Goal: Task Accomplishment & Management: Manage account settings

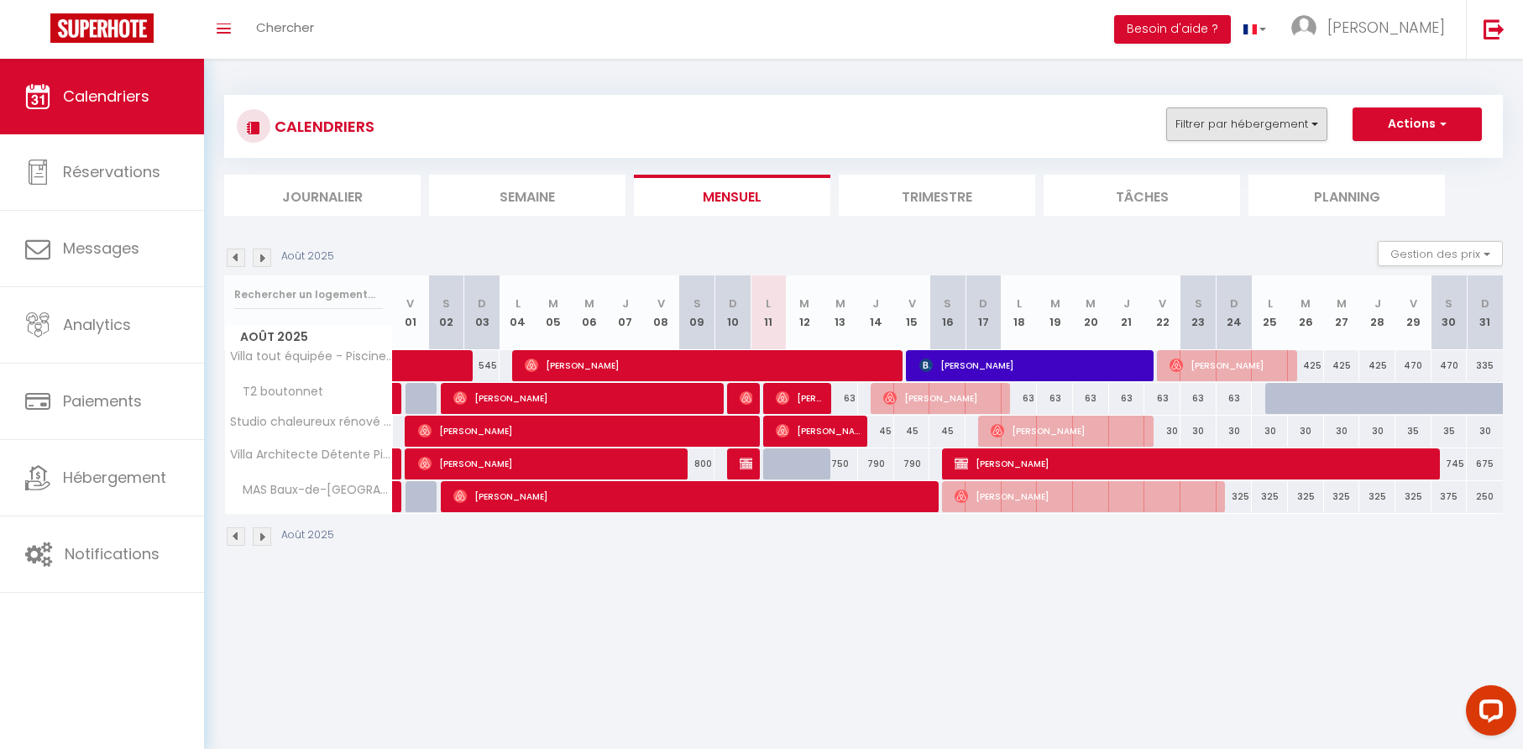
click at [1314, 127] on button "Filtrer par hébergement" at bounding box center [1246, 124] width 161 height 34
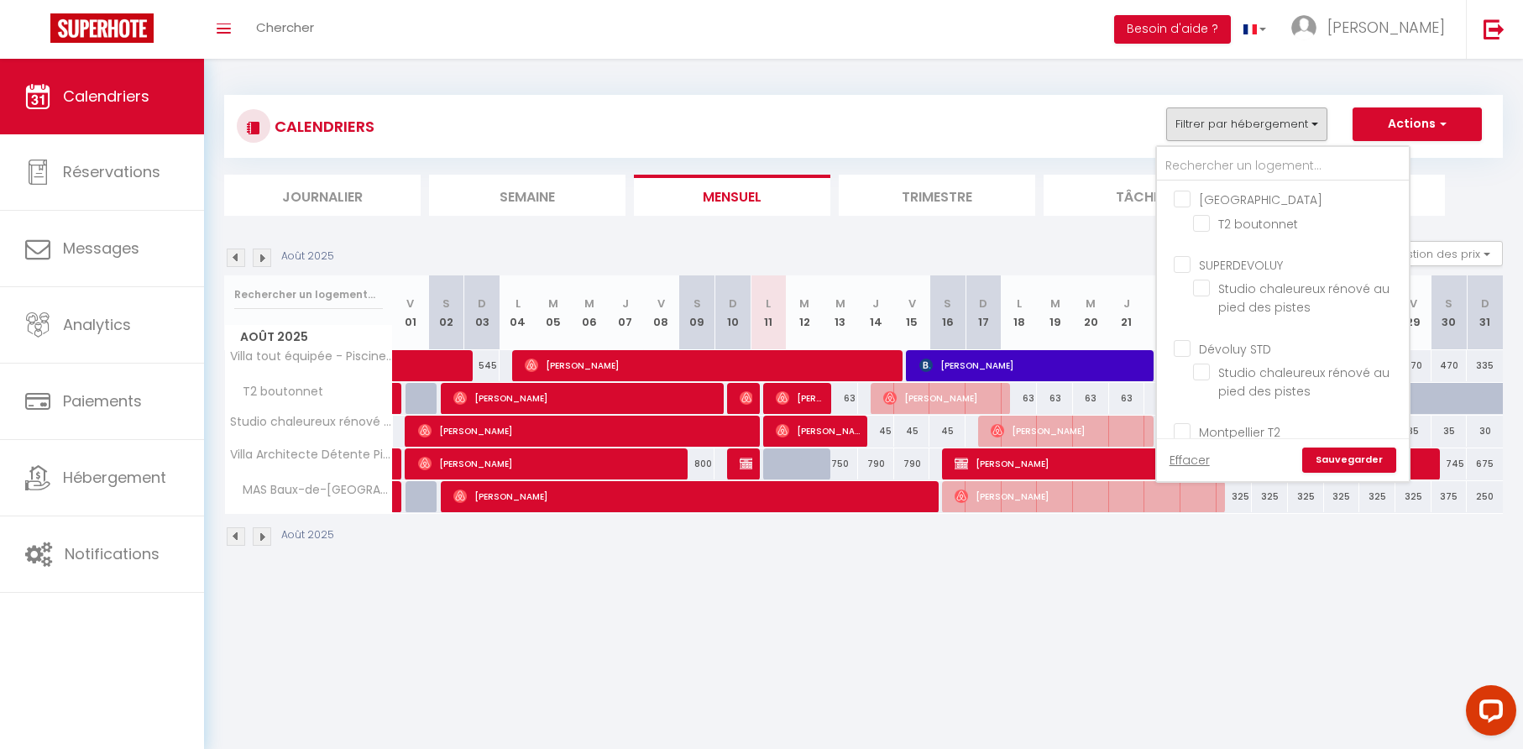
click at [1189, 264] on input "SUPERDEVOLUY" at bounding box center [1300, 263] width 252 height 17
checkbox input "true"
checkbox input "false"
checkbox input "true"
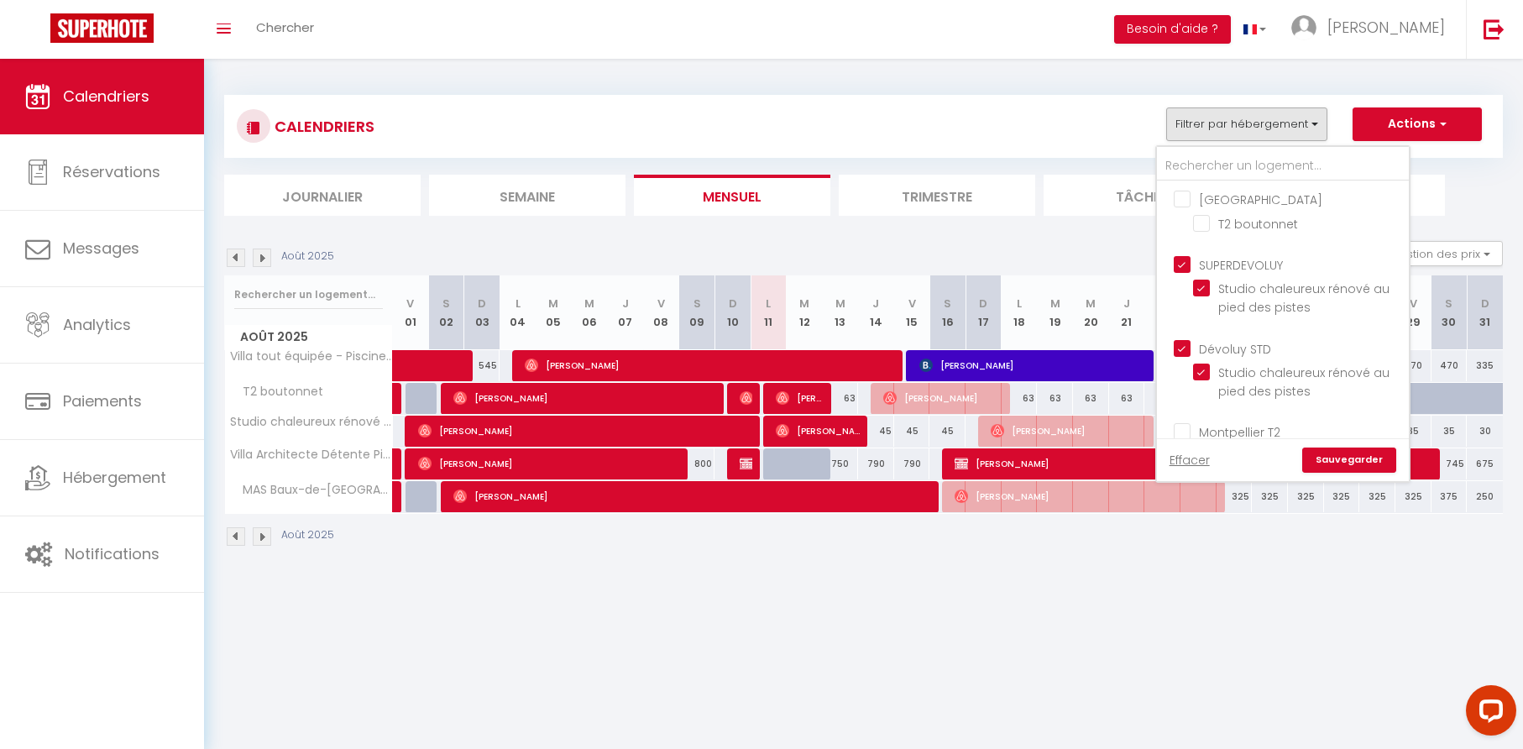
checkbox input "true"
checkbox input "false"
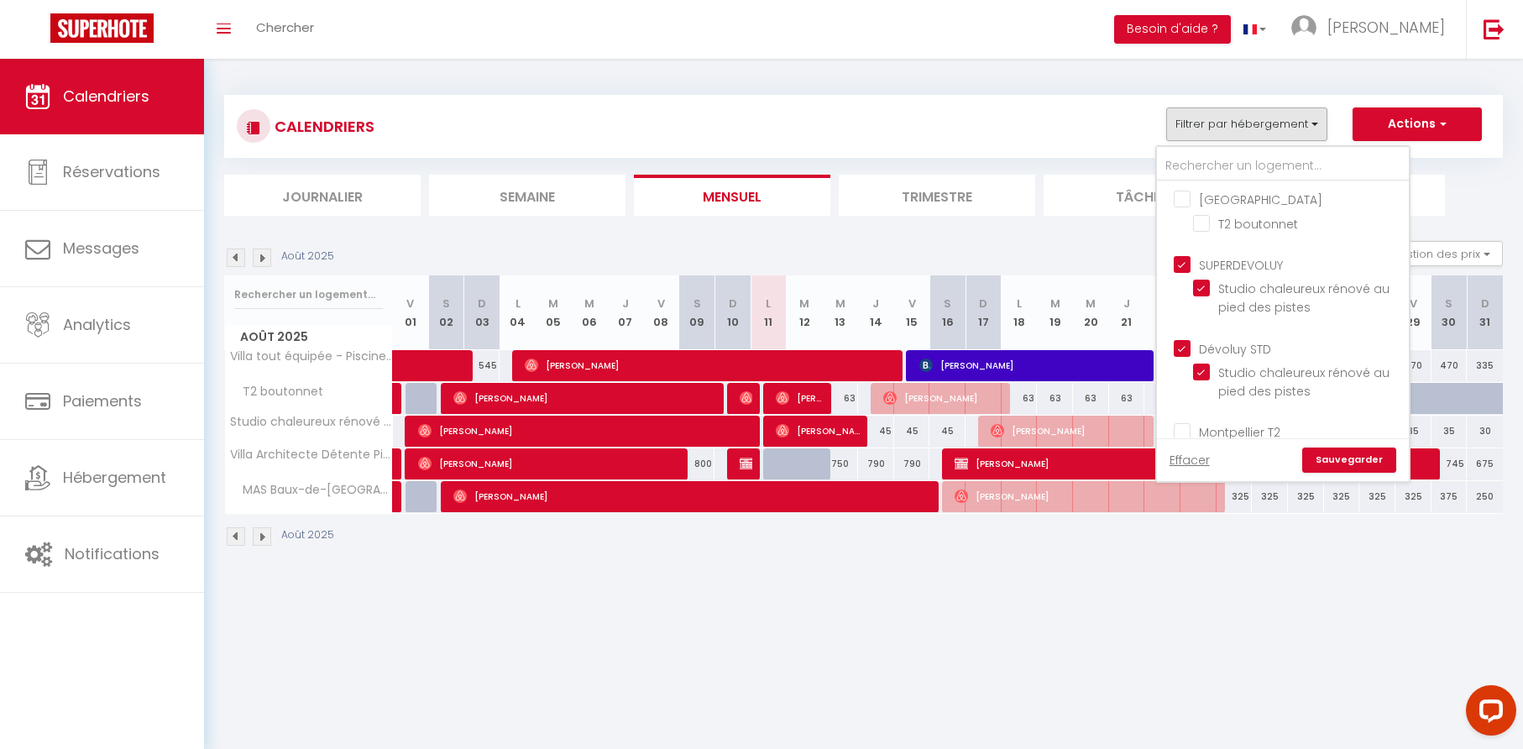
click at [1337, 456] on link "Sauvegarder" at bounding box center [1349, 459] width 94 height 25
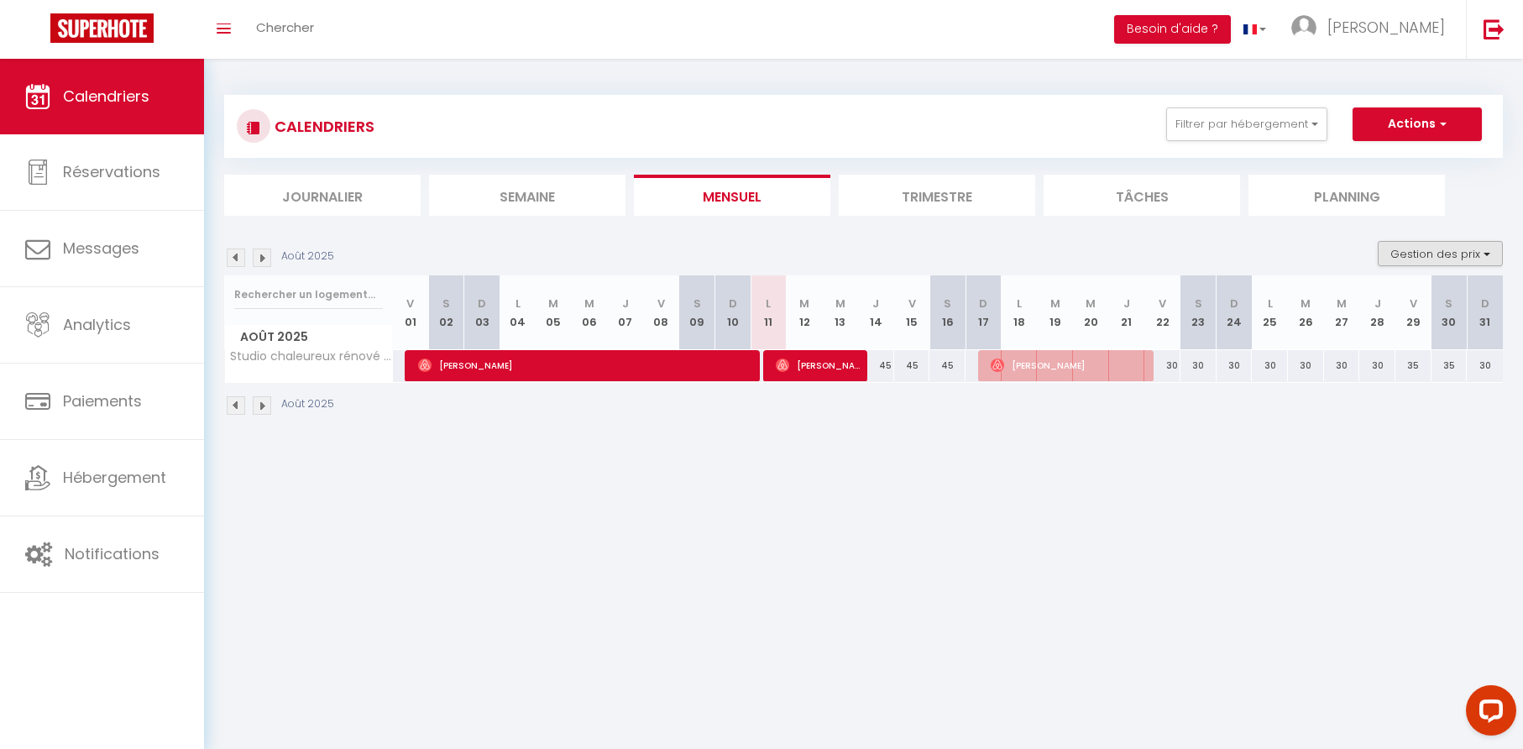
click at [1421, 256] on button "Gestion des prix" at bounding box center [1439, 253] width 125 height 25
click at [1362, 310] on input "Nb Nuits minimum" at bounding box center [1426, 305] width 151 height 17
checkbox input "true"
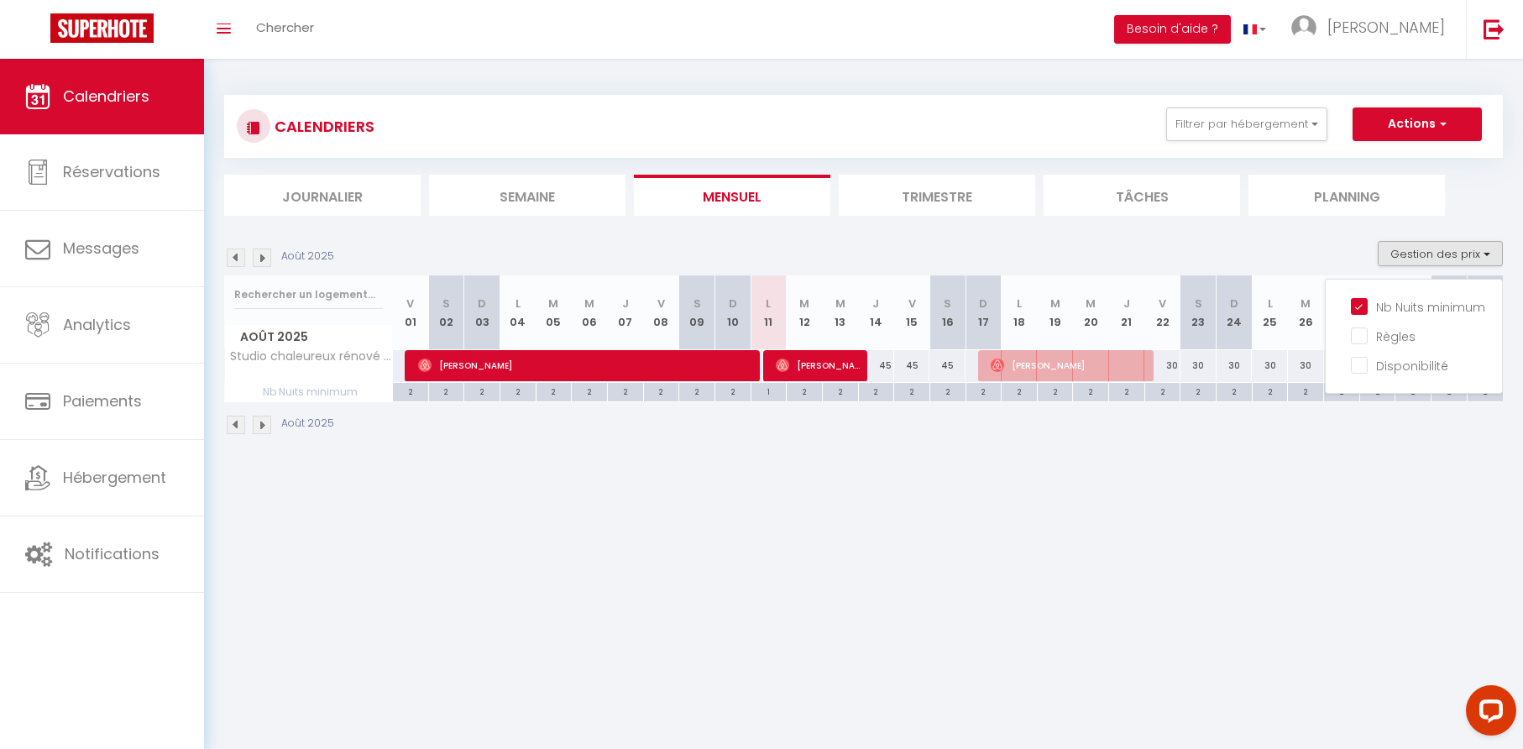
click at [967, 510] on body "Questions et aide sur la MIGRATION - [GEOGRAPHIC_DATA] ouverte de 13 à 14h puis…" at bounding box center [761, 433] width 1523 height 749
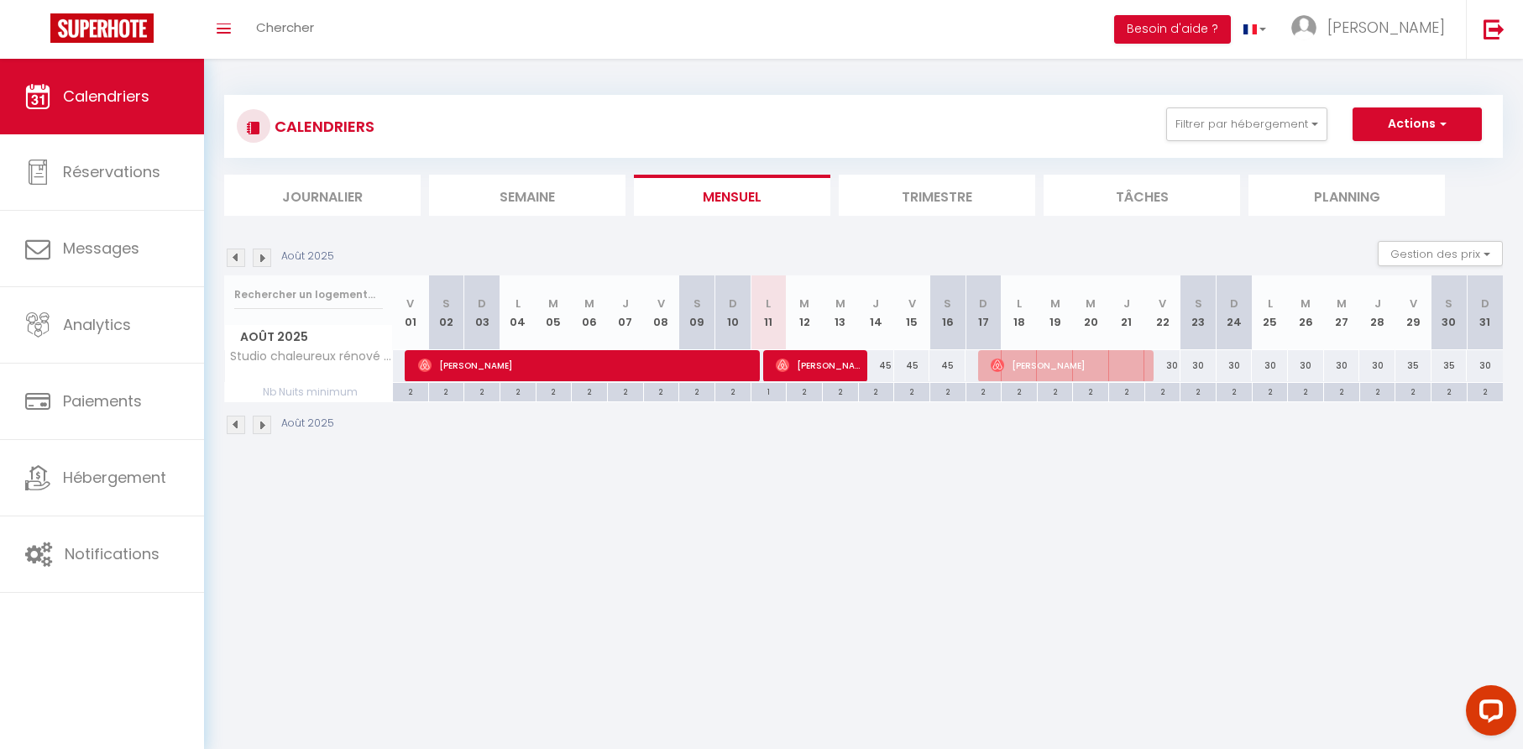
click at [887, 369] on div "45" at bounding box center [876, 365] width 36 height 31
type input "45"
type input "[DEMOGRAPHIC_DATA][DATE]"
type input "Ven 15 Août 2025"
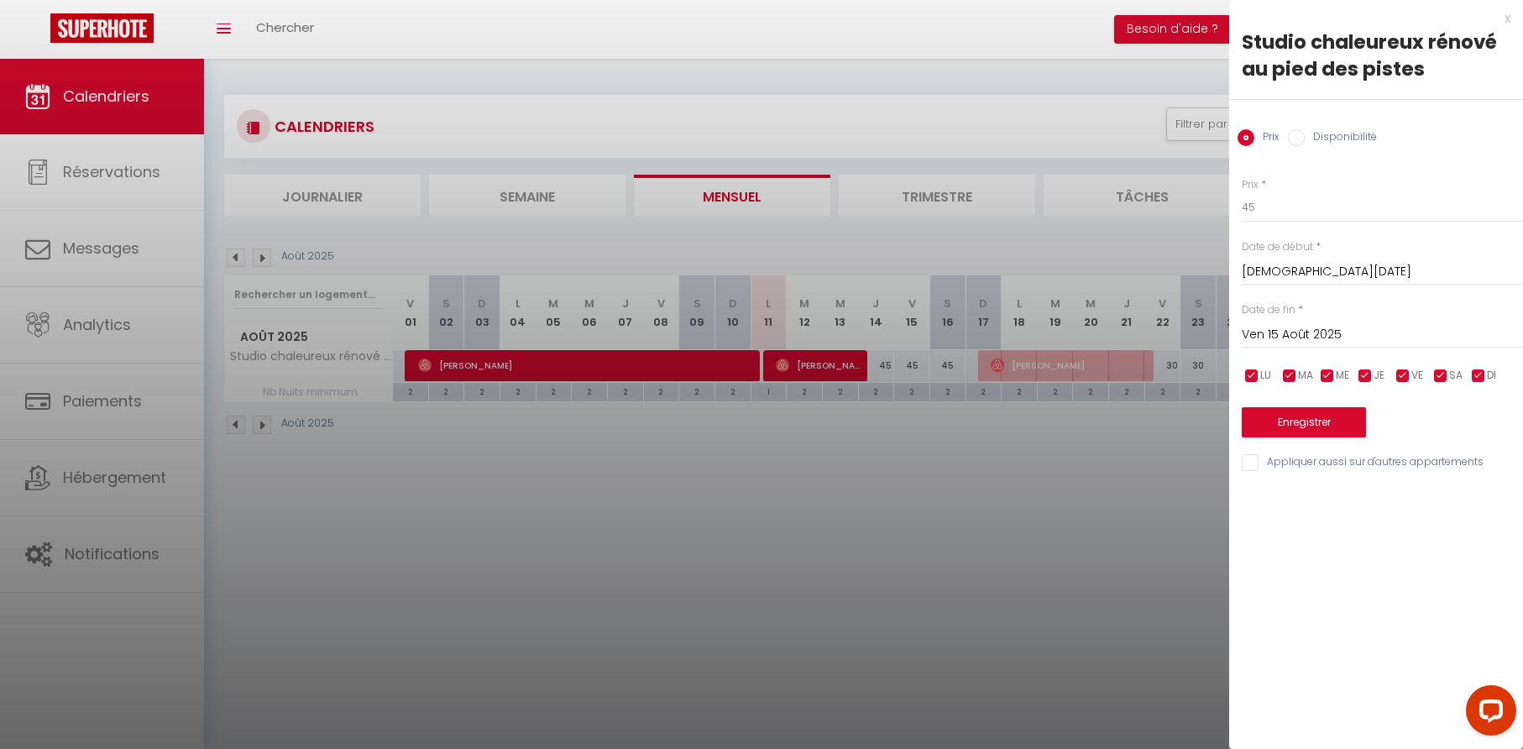
click at [1508, 18] on div "x" at bounding box center [1369, 18] width 281 height 20
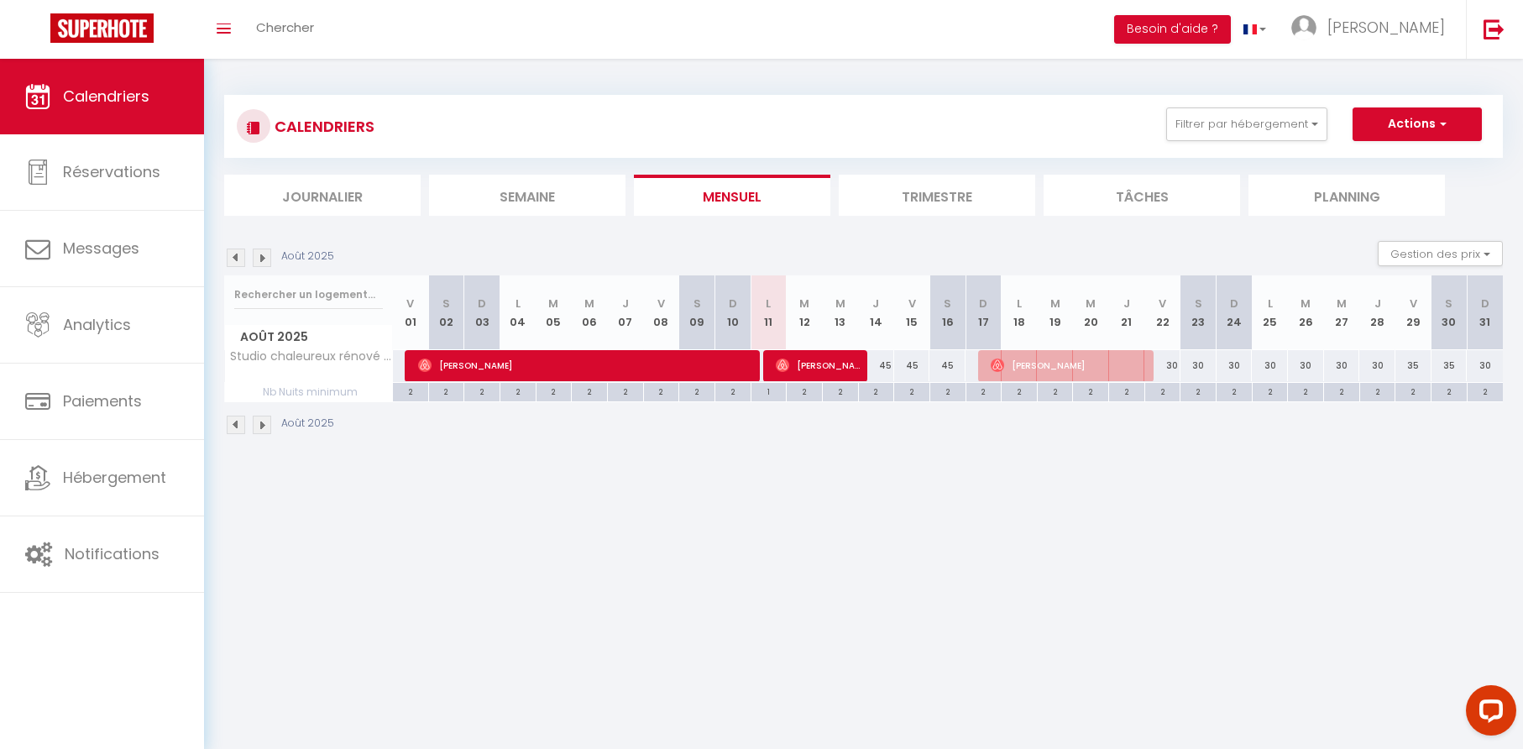
click at [885, 364] on div "45" at bounding box center [876, 365] width 36 height 31
type input "45"
type input "[DEMOGRAPHIC_DATA][DATE]"
type input "Ven 15 Août 2025"
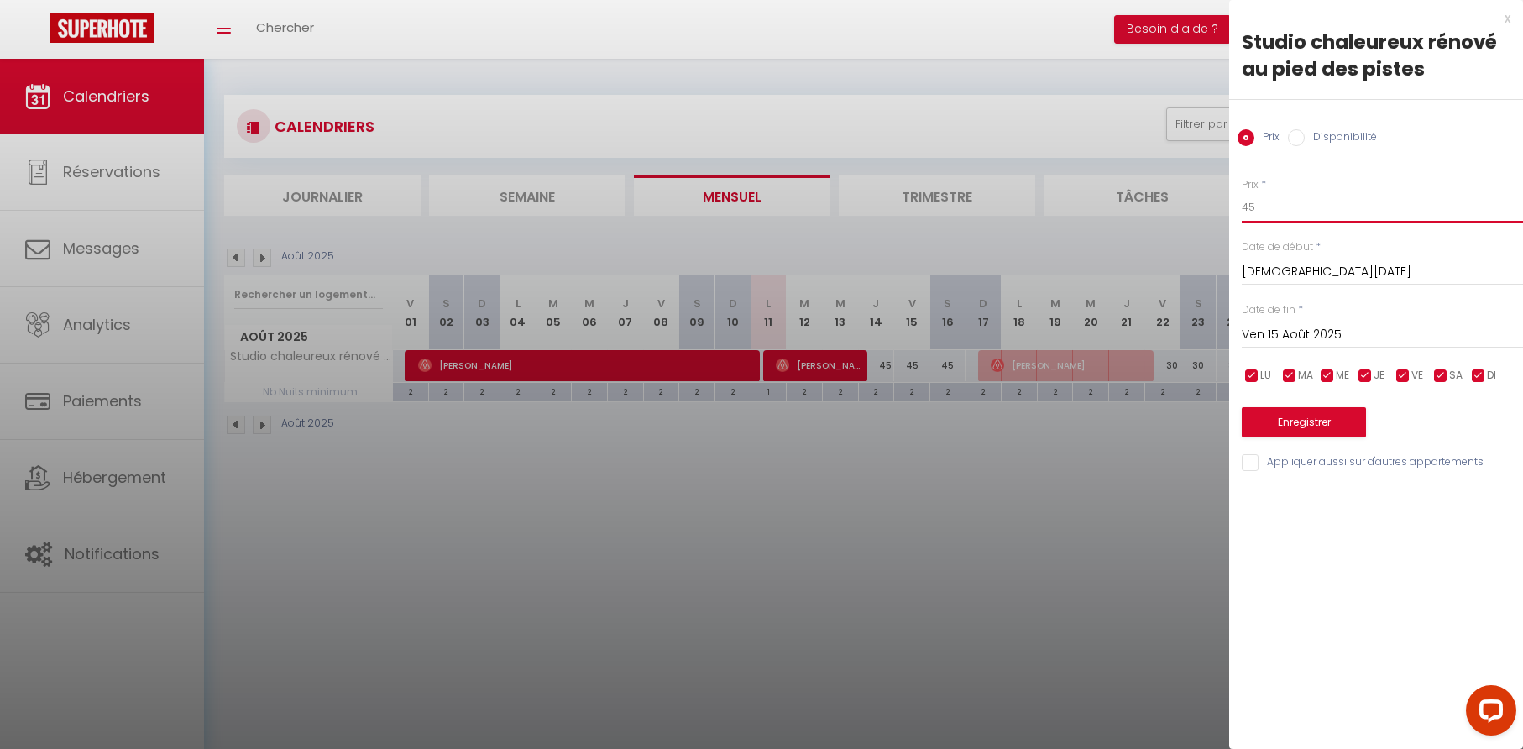
click at [1260, 205] on input "45" at bounding box center [1381, 207] width 281 height 30
type input "40"
click at [1293, 424] on button "Enregistrer" at bounding box center [1303, 422] width 124 height 30
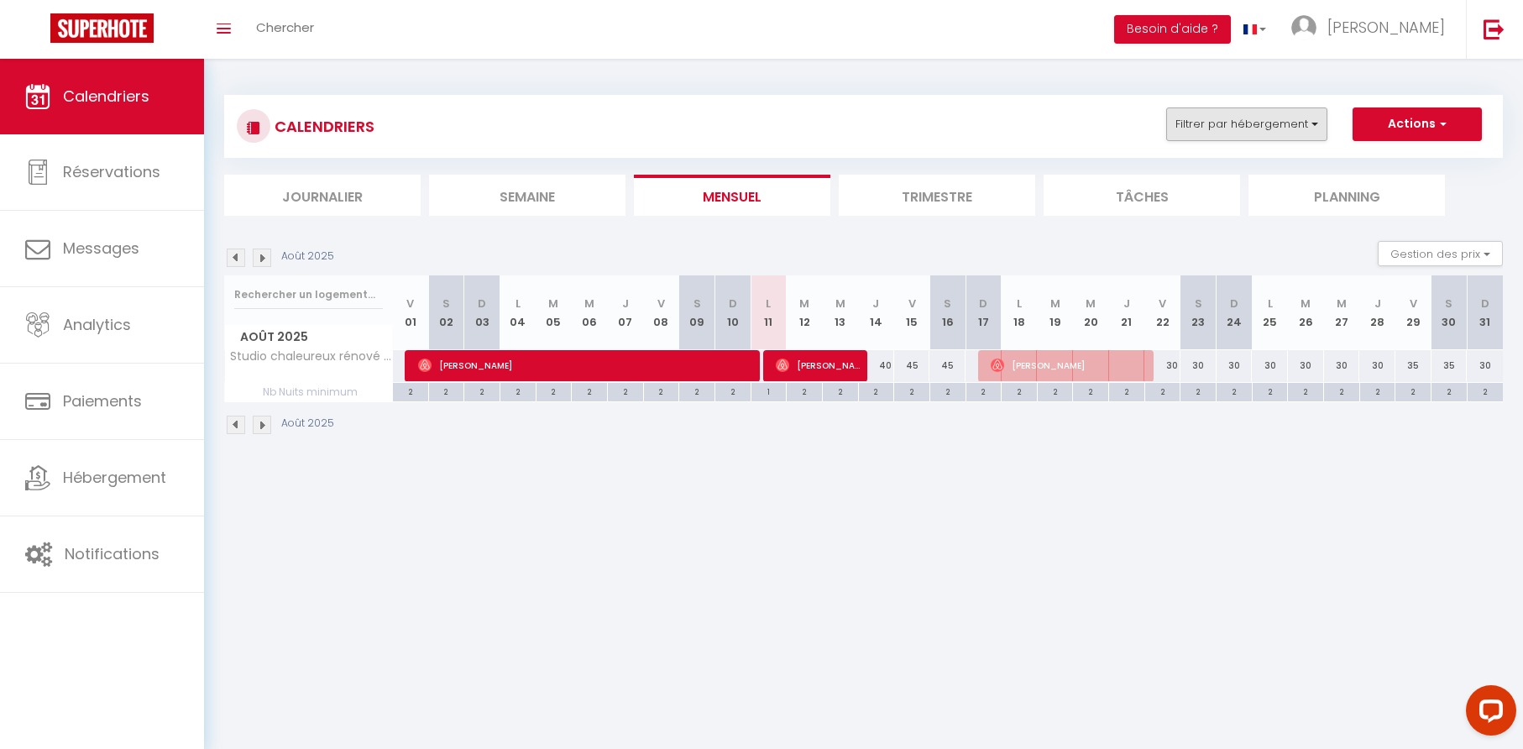
click at [1309, 123] on button "Filtrer par hébergement" at bounding box center [1246, 124] width 161 height 34
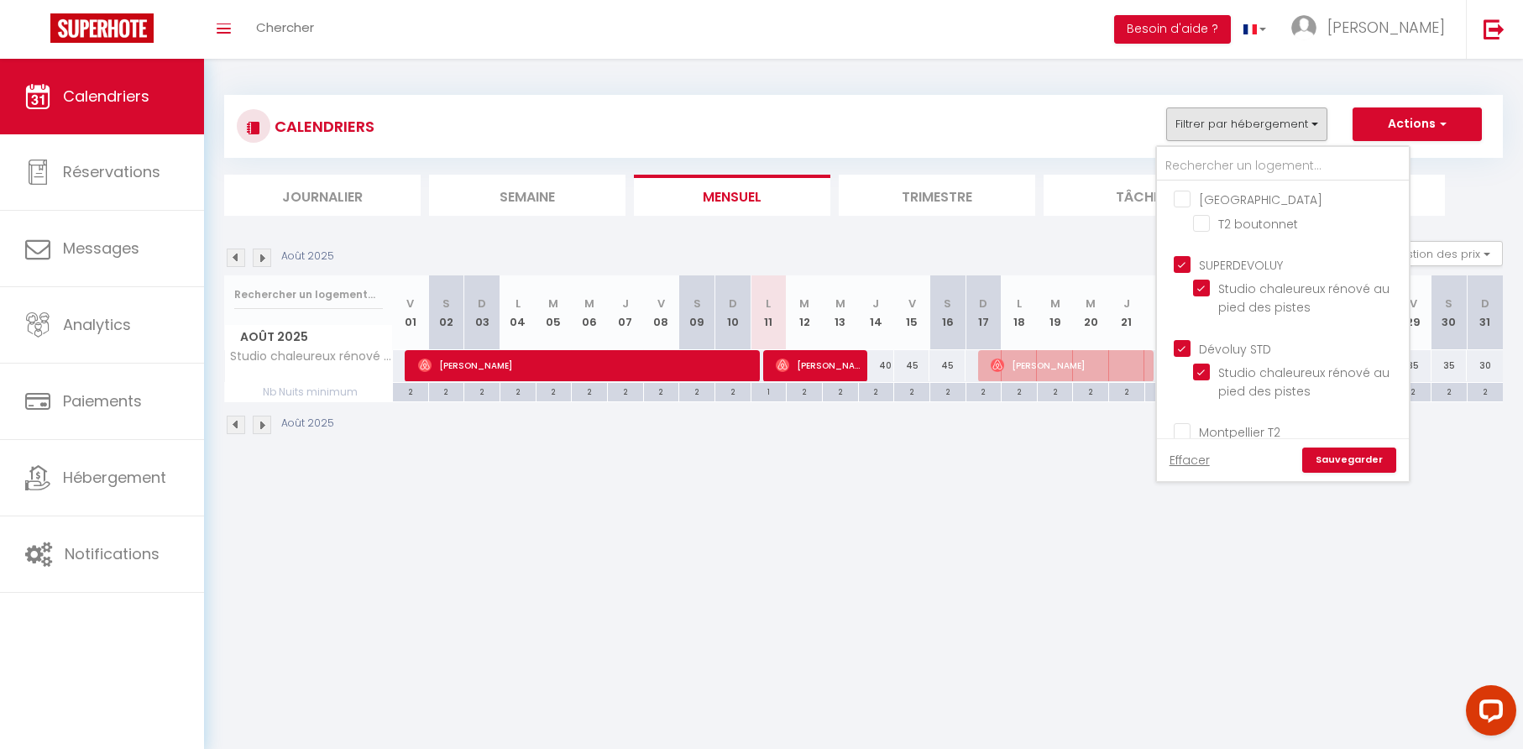
click at [1182, 266] on input "SUPERDEVOLUY" at bounding box center [1300, 263] width 252 height 17
checkbox input "false"
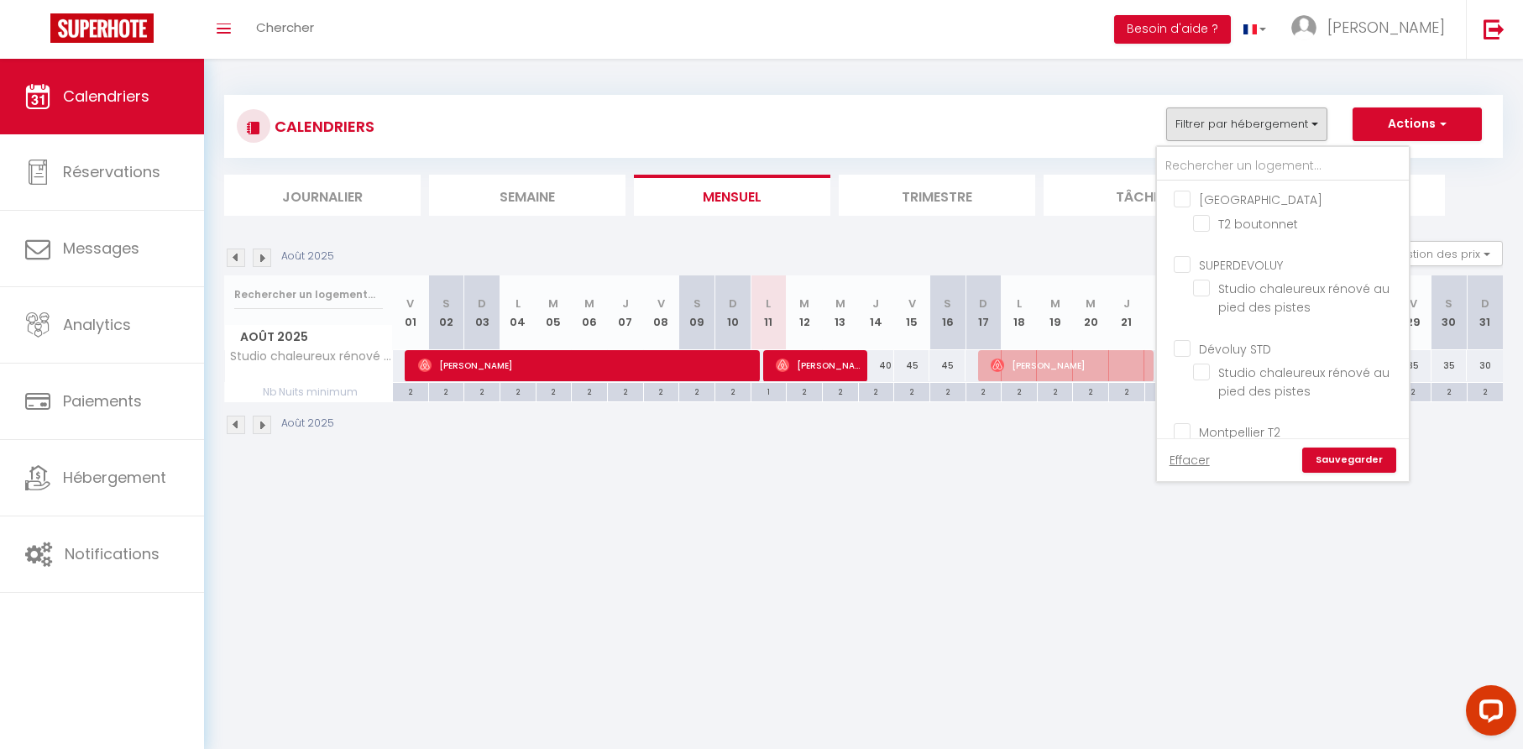
checkbox input "false"
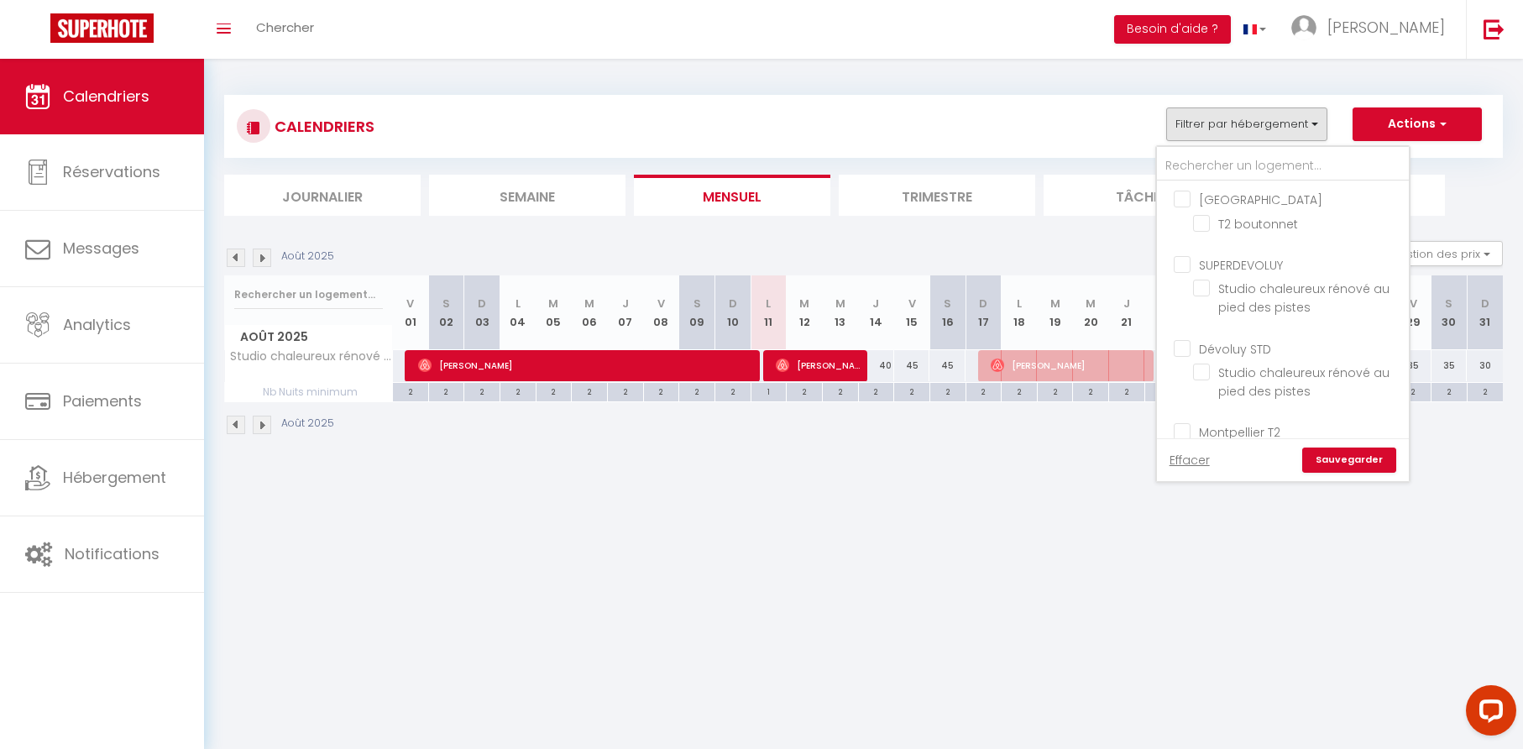
click at [1186, 199] on input "[GEOGRAPHIC_DATA]" at bounding box center [1300, 198] width 252 height 17
checkbox input "true"
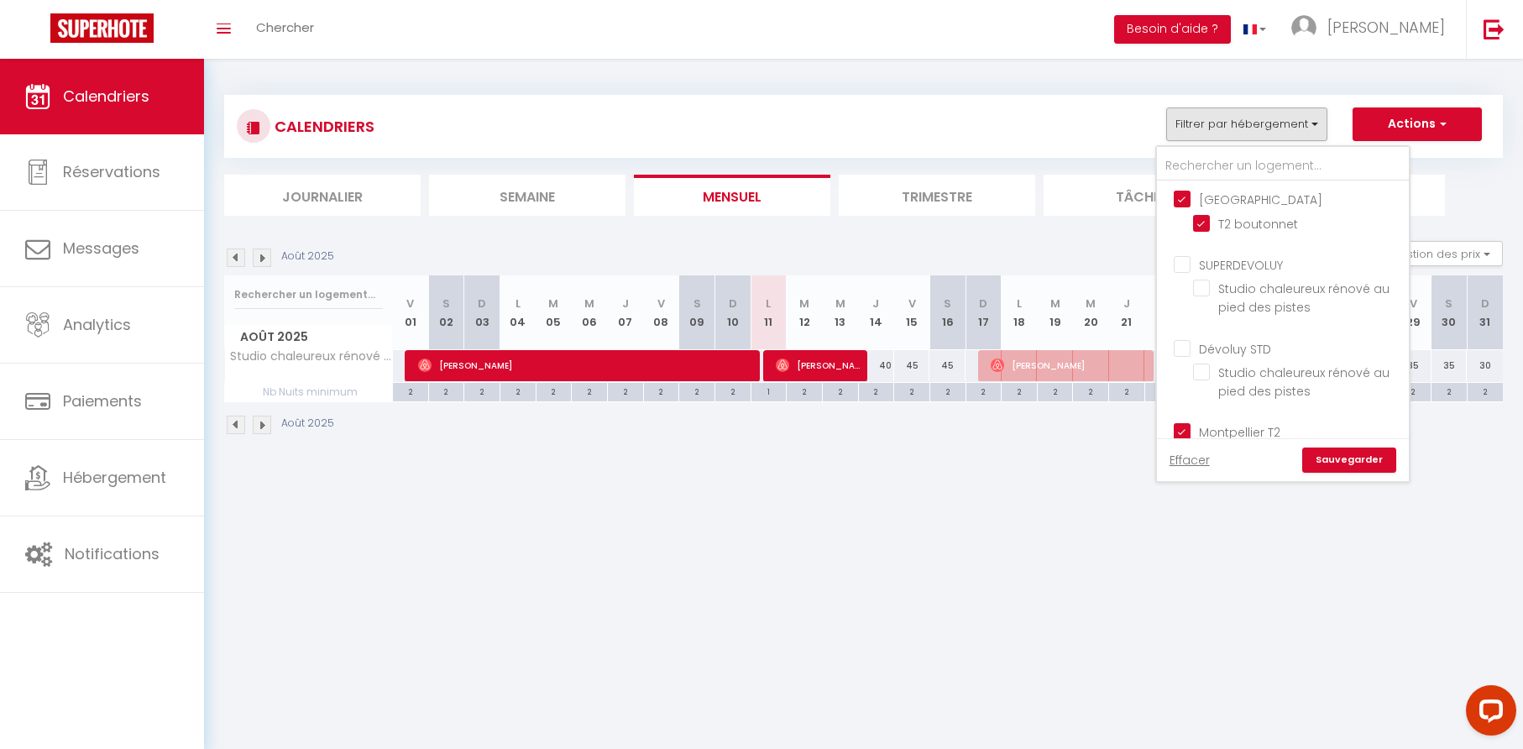
checkbox input "false"
click at [1342, 457] on link "Sauvegarder" at bounding box center [1349, 459] width 94 height 25
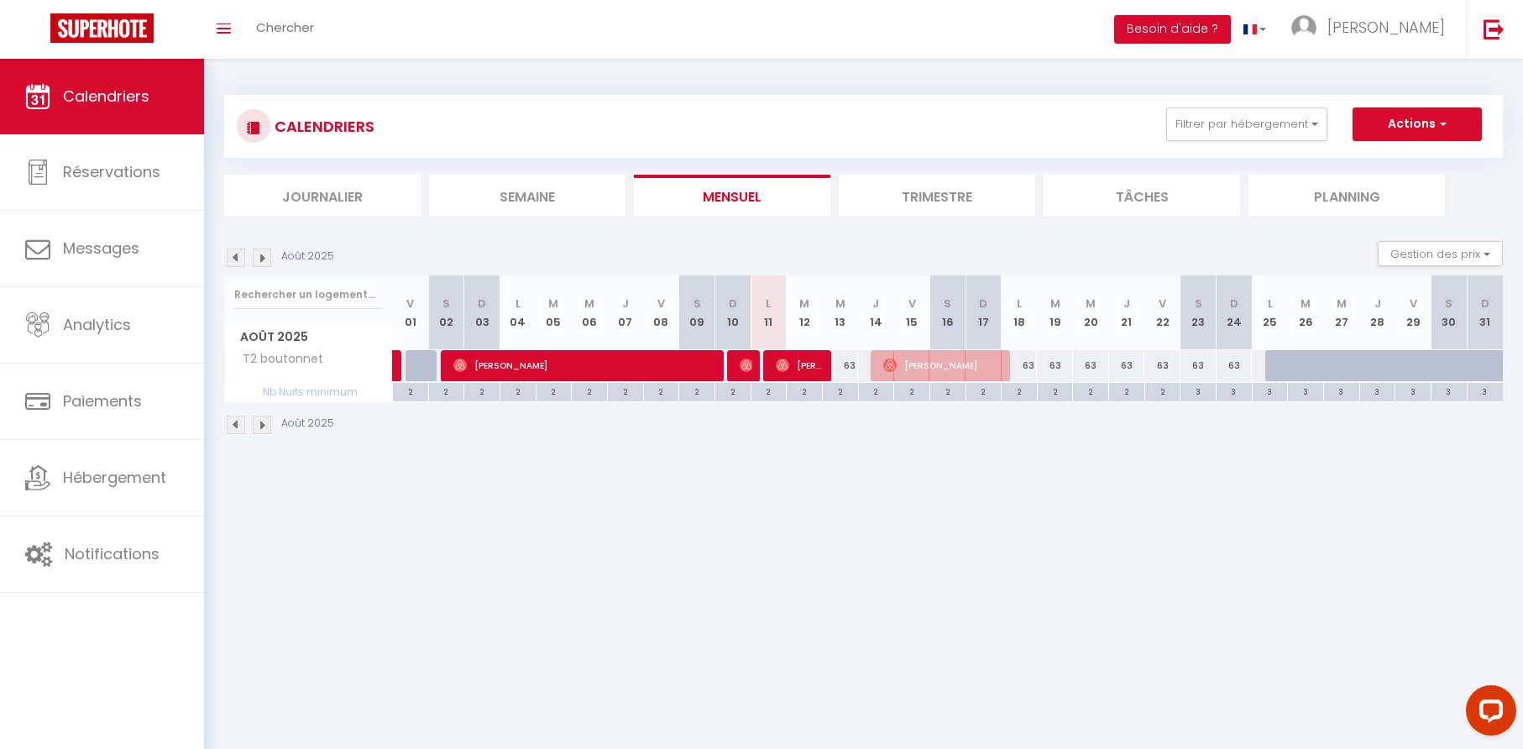
click at [849, 369] on div "63" at bounding box center [840, 365] width 36 height 31
type input "63"
type input "Mer 13 Août 2025"
type input "[DEMOGRAPHIC_DATA][DATE]"
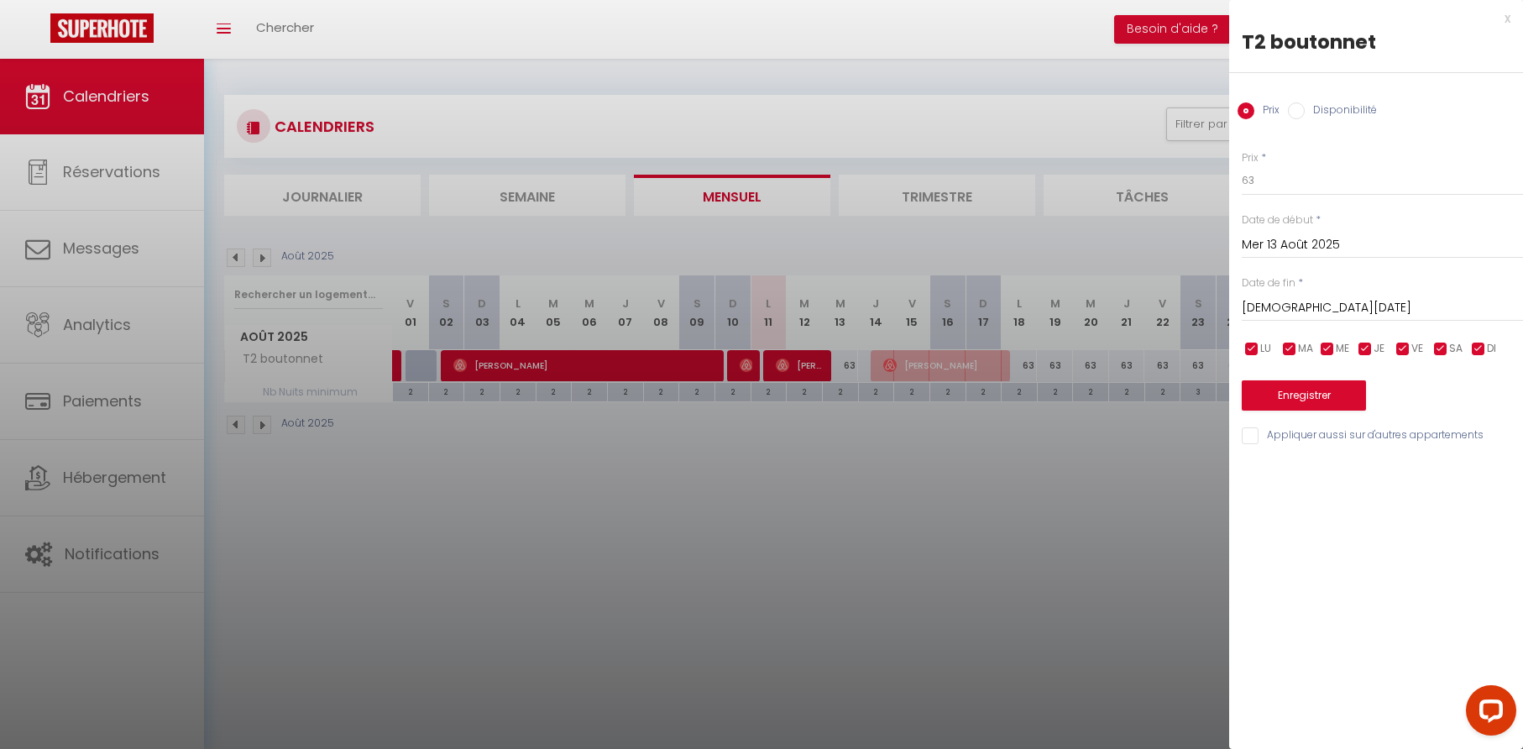
click at [1504, 19] on div "x" at bounding box center [1369, 18] width 281 height 20
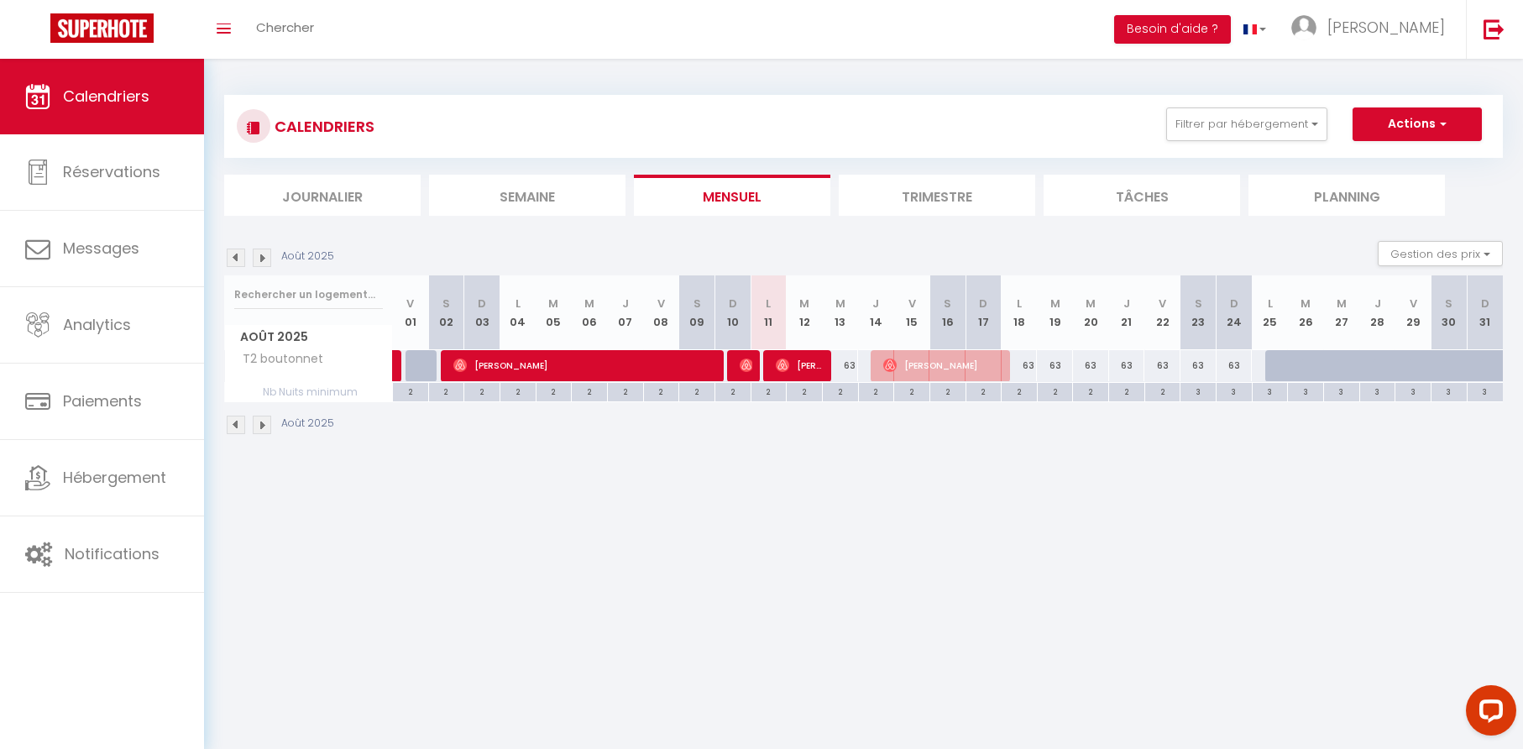
click at [1030, 366] on div "63" at bounding box center [1019, 365] width 36 height 31
type input "63"
type input "Lun 18 Août 2025"
type input "[DATE]"
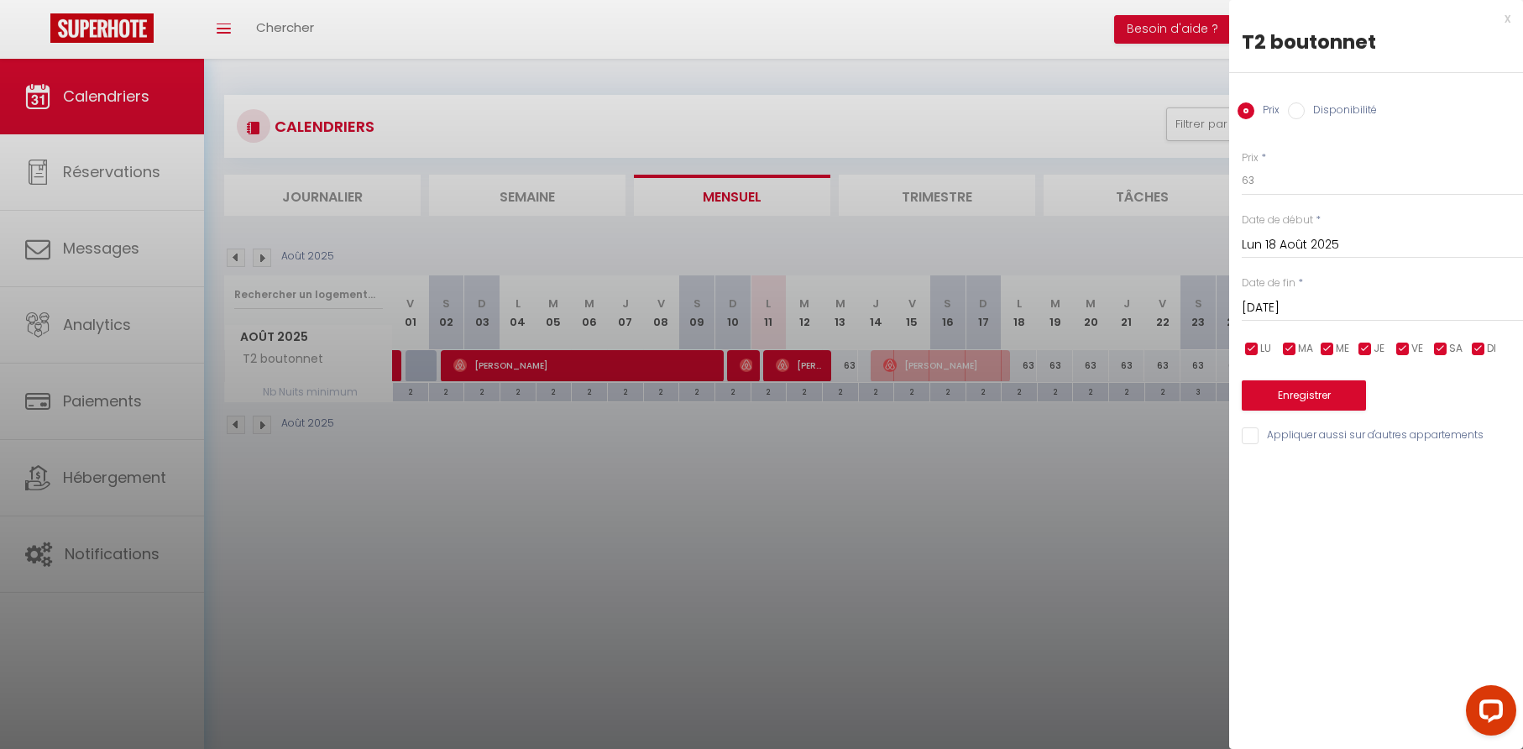
click at [1506, 19] on div "x" at bounding box center [1369, 18] width 281 height 20
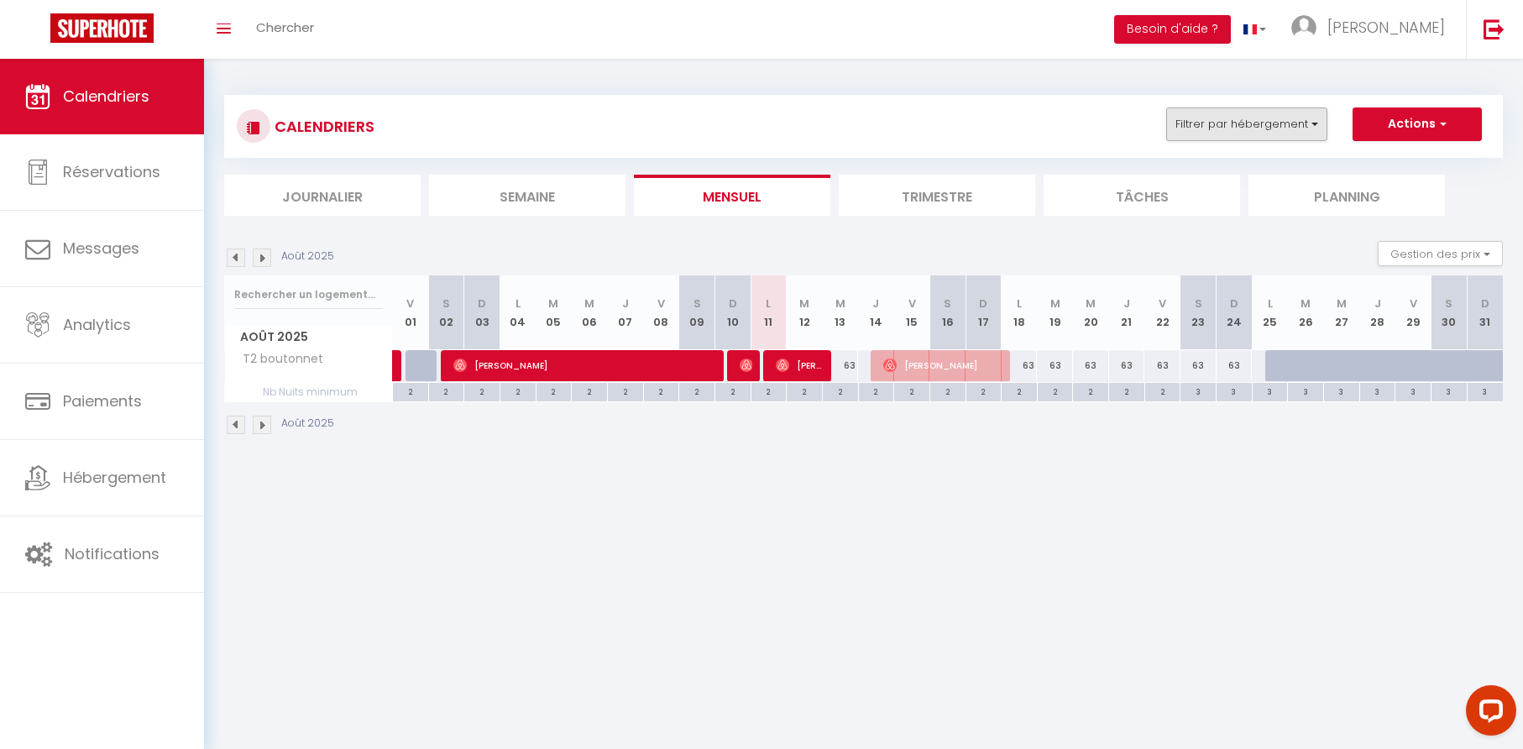
click at [1304, 123] on button "Filtrer par hébergement" at bounding box center [1246, 124] width 161 height 34
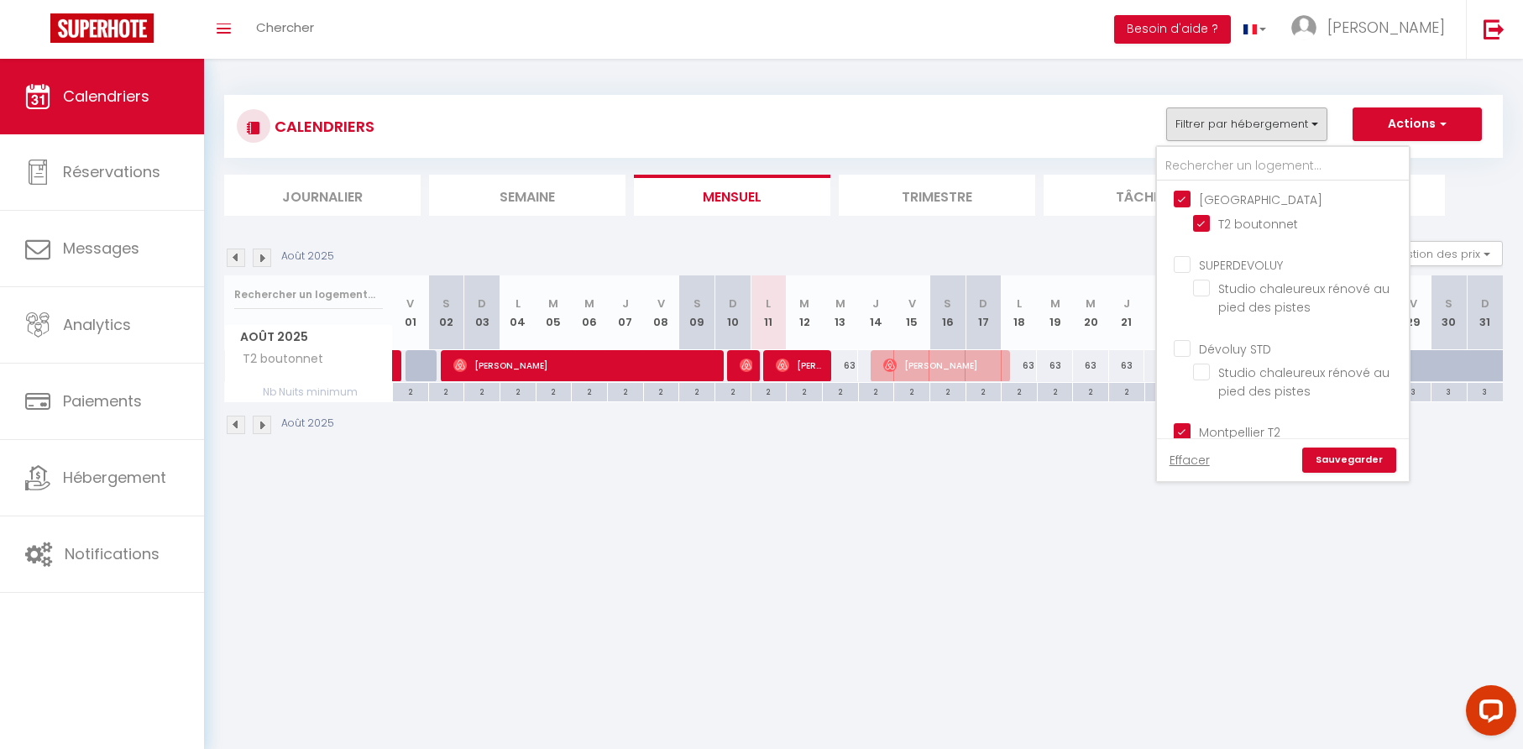
click at [891, 520] on body "Questions et aide sur la MIGRATION - [GEOGRAPHIC_DATA] ouverte de 13 à 14h puis…" at bounding box center [761, 433] width 1523 height 749
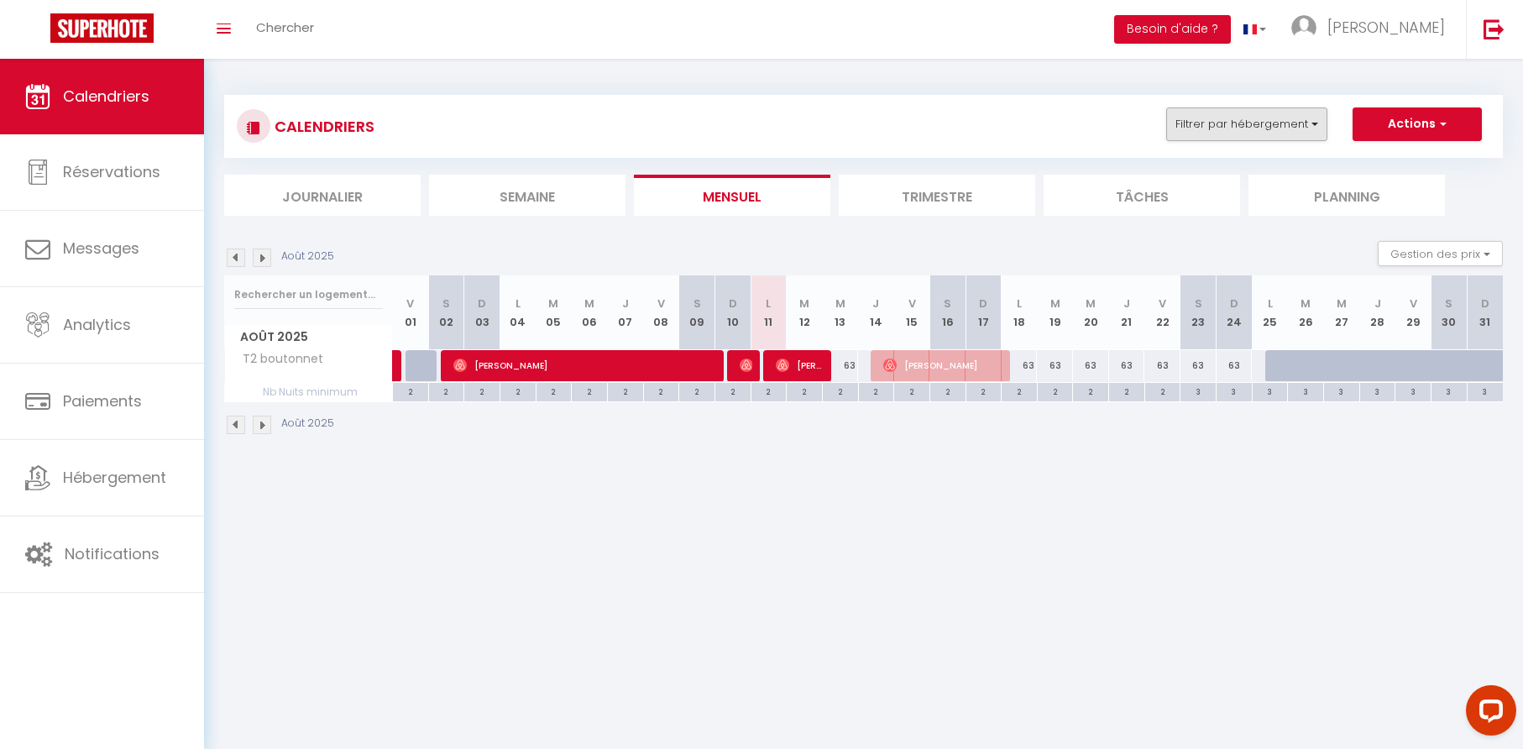
click at [1290, 125] on button "Filtrer par hébergement" at bounding box center [1246, 124] width 161 height 34
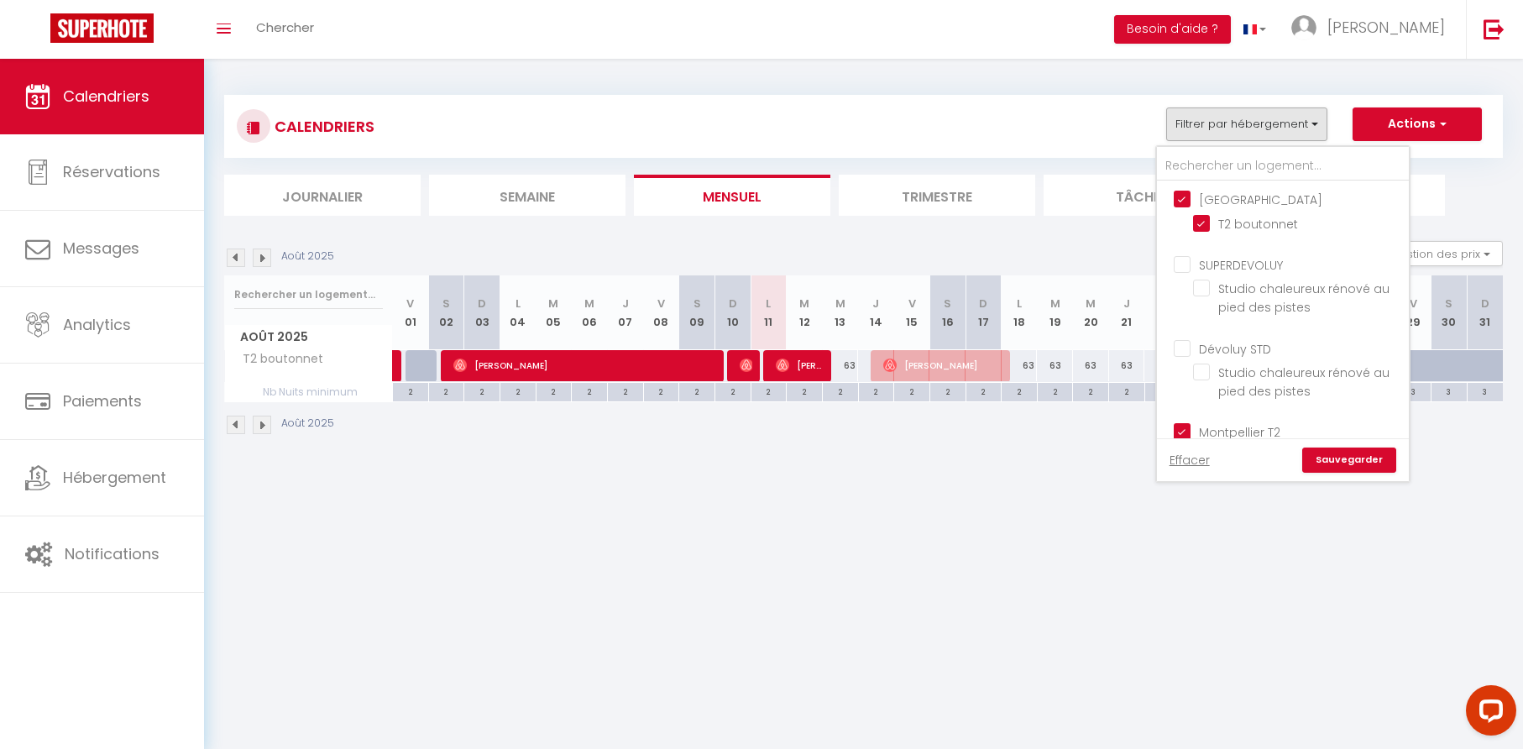
click at [1184, 196] on input "[GEOGRAPHIC_DATA]" at bounding box center [1300, 198] width 252 height 17
checkbox input "false"
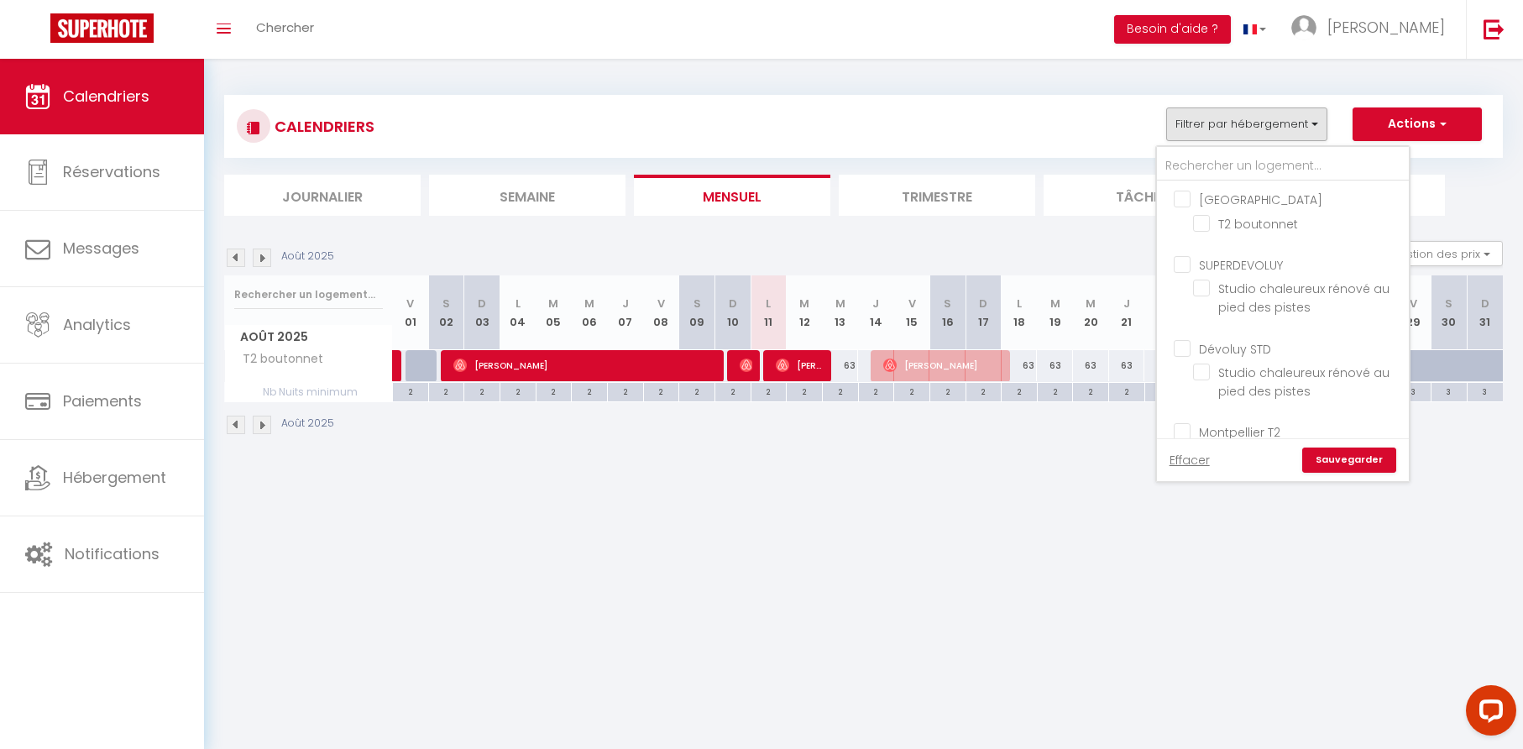
checkbox input "false"
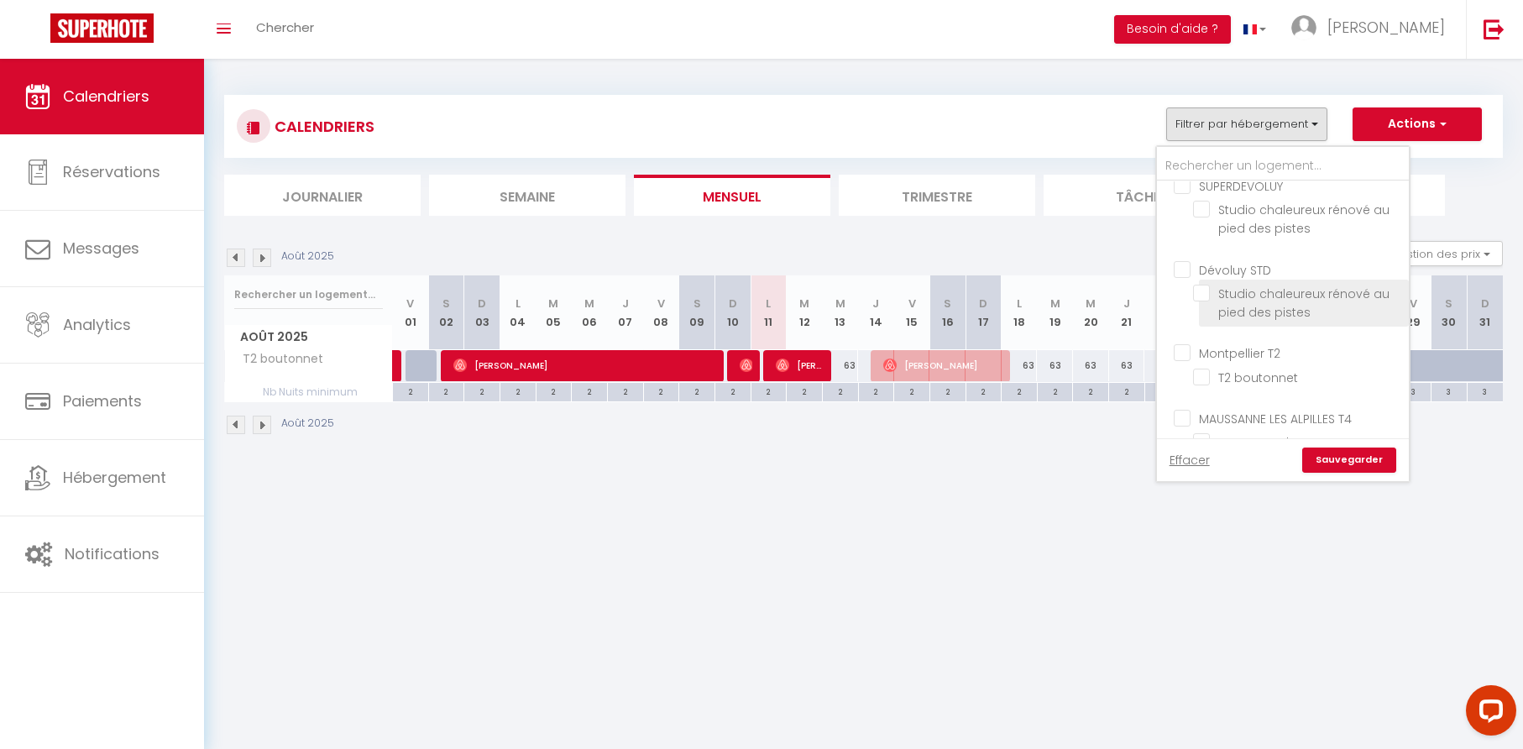
scroll to position [108, 0]
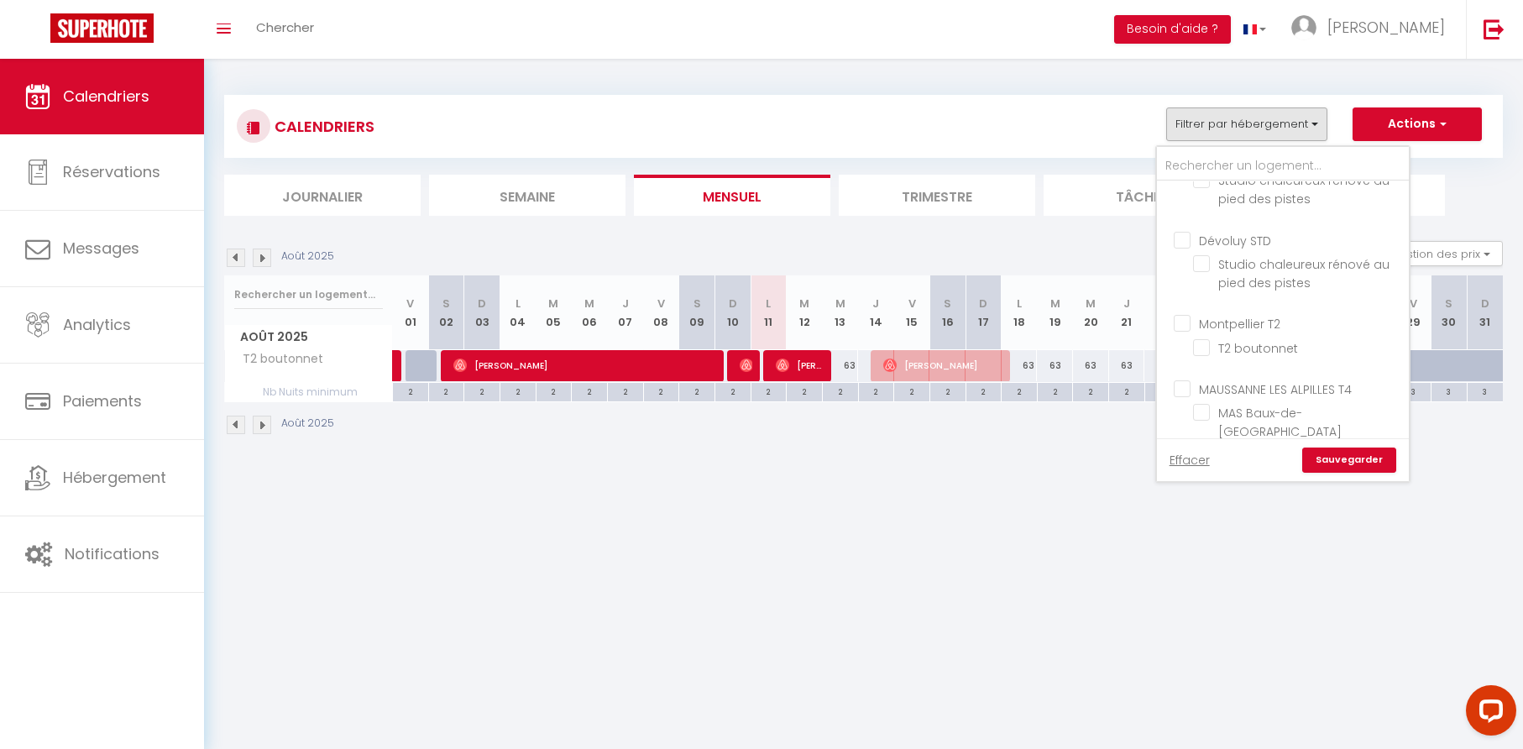
click at [1182, 324] on input "Montpellier T2" at bounding box center [1300, 322] width 252 height 17
checkbox input "true"
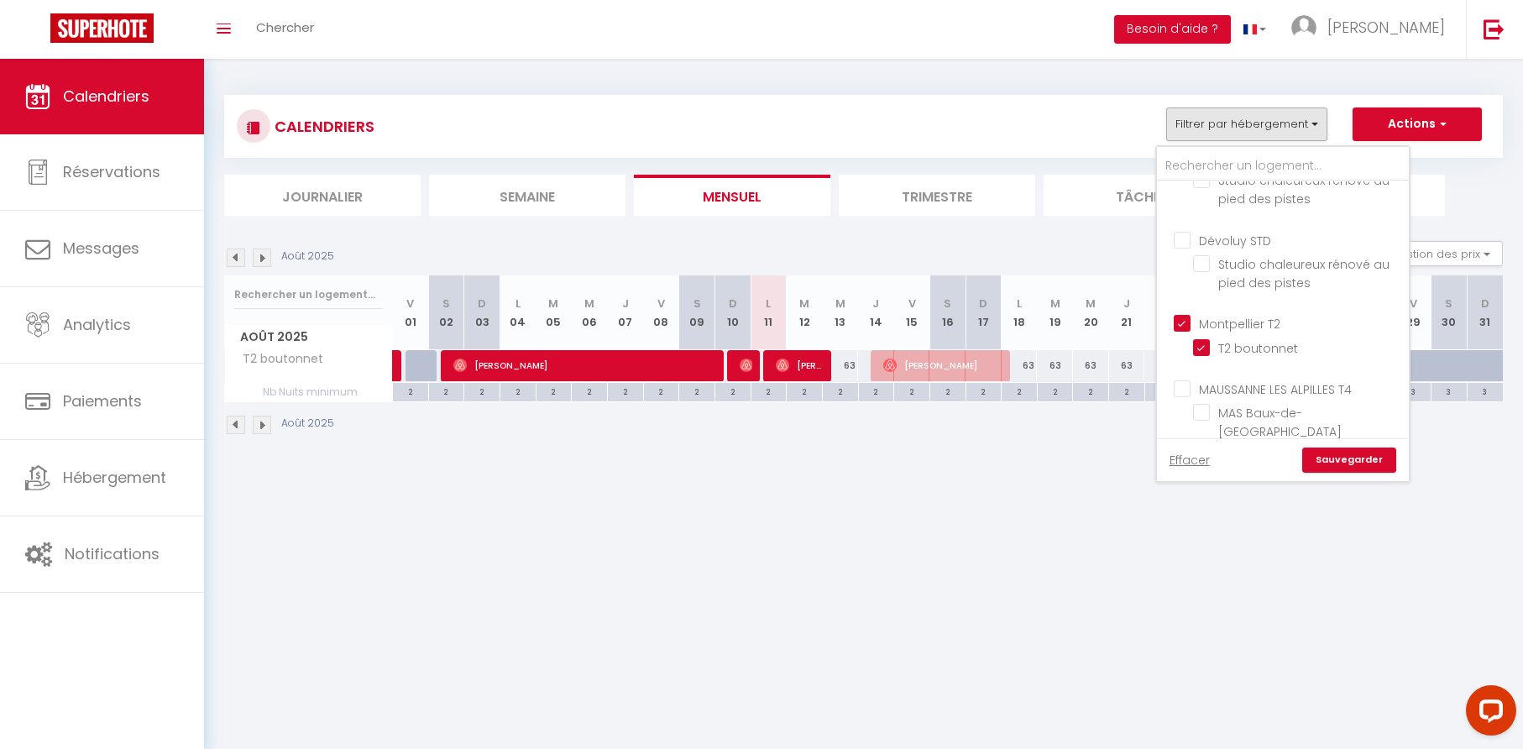
checkbox input "false"
click at [1345, 462] on link "Sauvegarder" at bounding box center [1349, 459] width 94 height 25
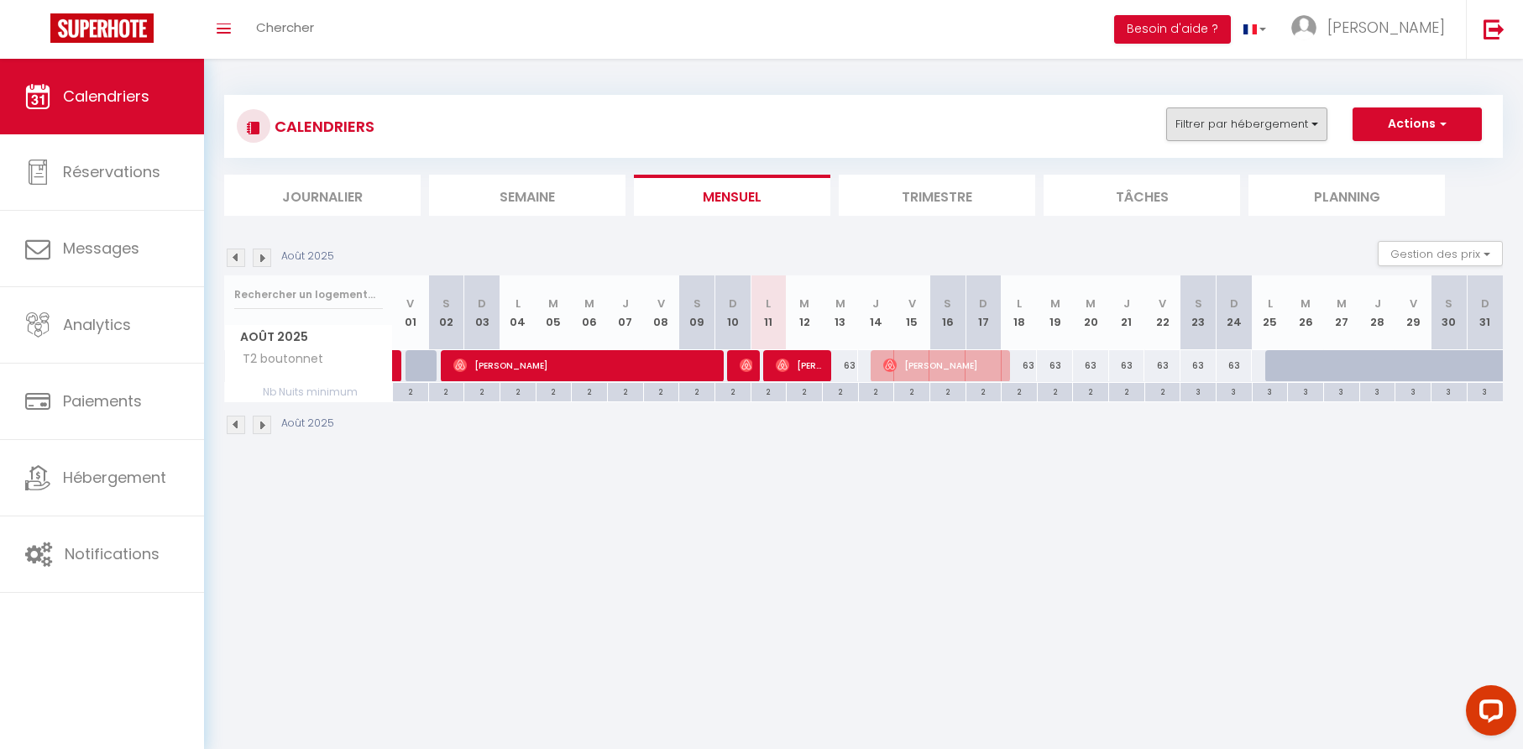
click at [1293, 121] on button "Filtrer par hébergement" at bounding box center [1246, 124] width 161 height 34
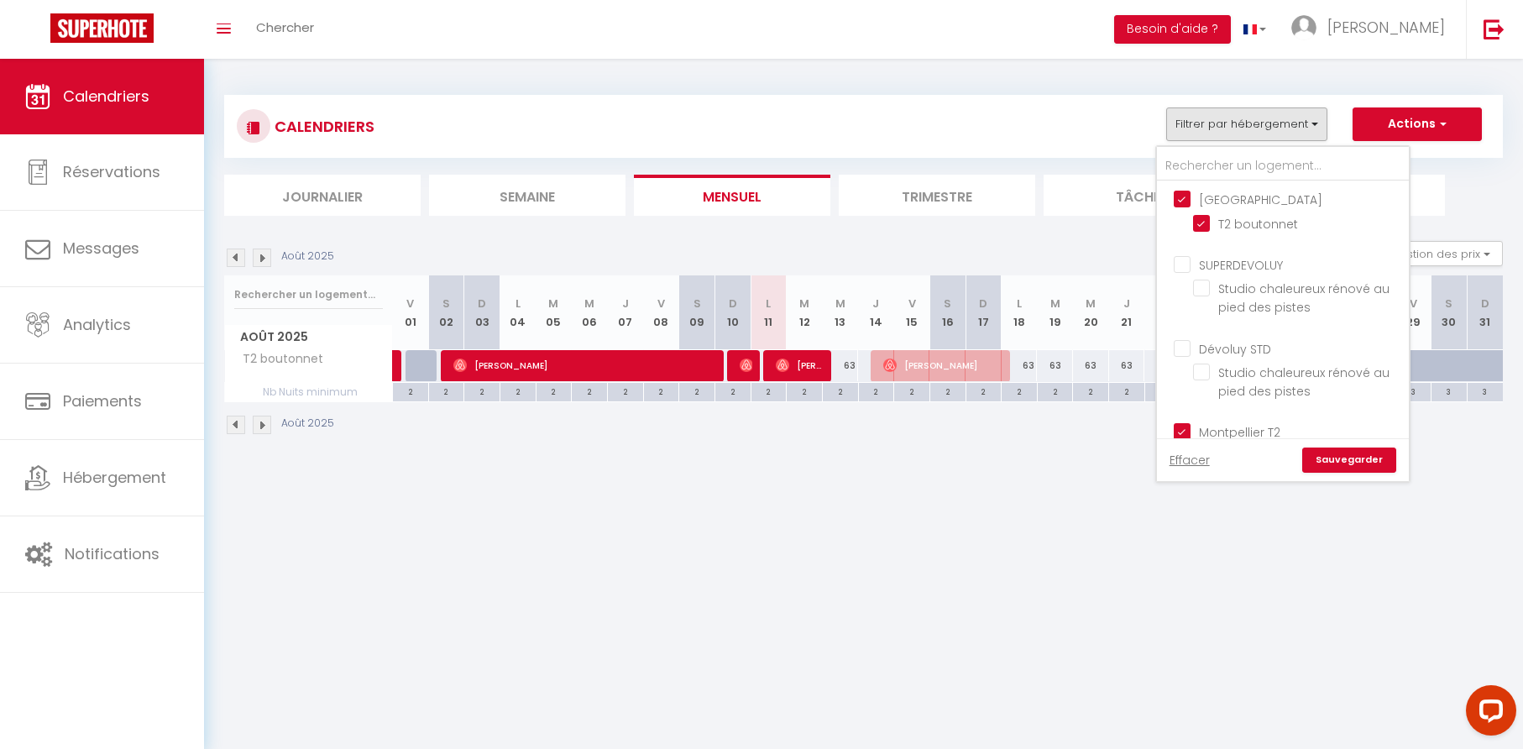
click at [1184, 201] on input "[GEOGRAPHIC_DATA]" at bounding box center [1300, 198] width 252 height 17
checkbox input "false"
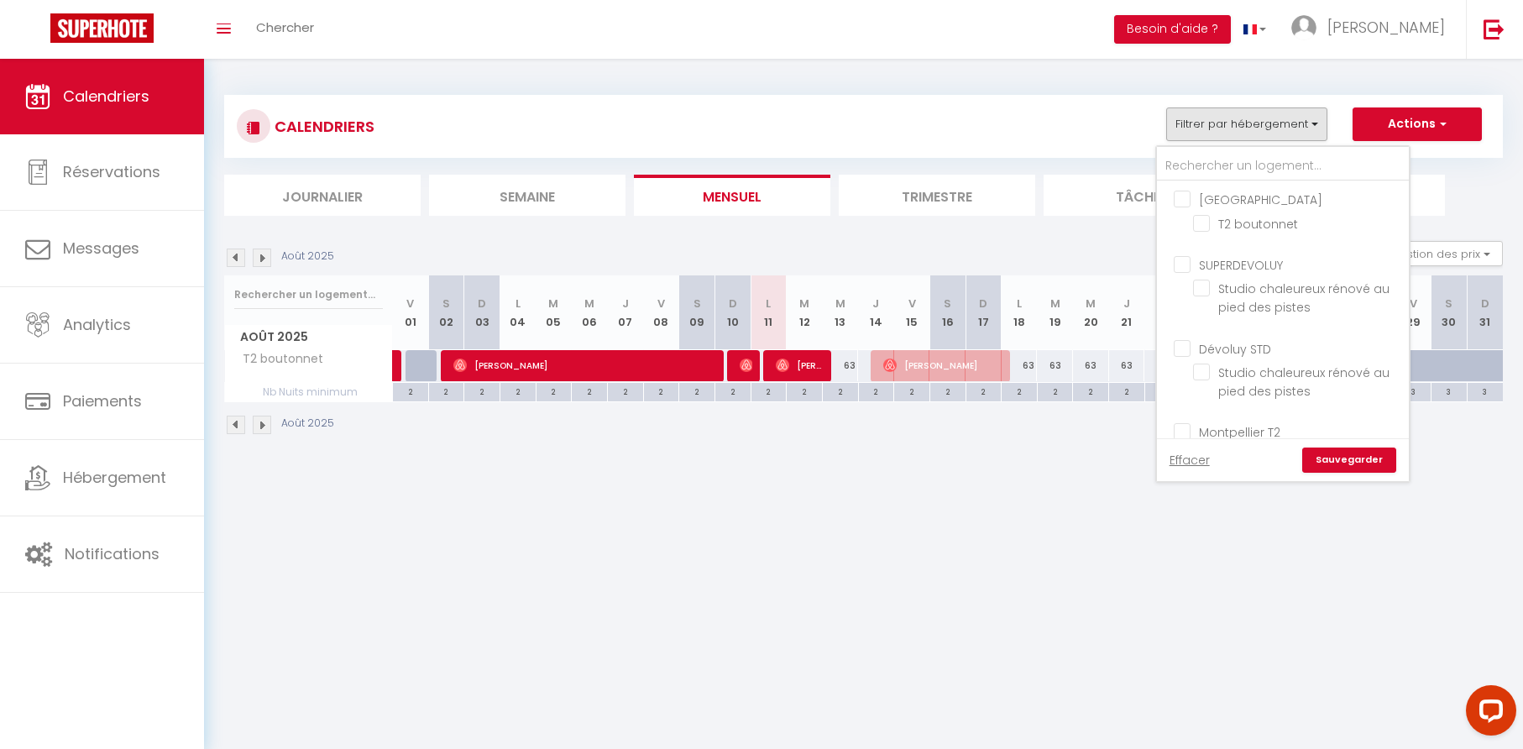
checkbox input "false"
click at [1187, 340] on input "MAUSSANNE LES ALPILLES T4" at bounding box center [1300, 334] width 252 height 17
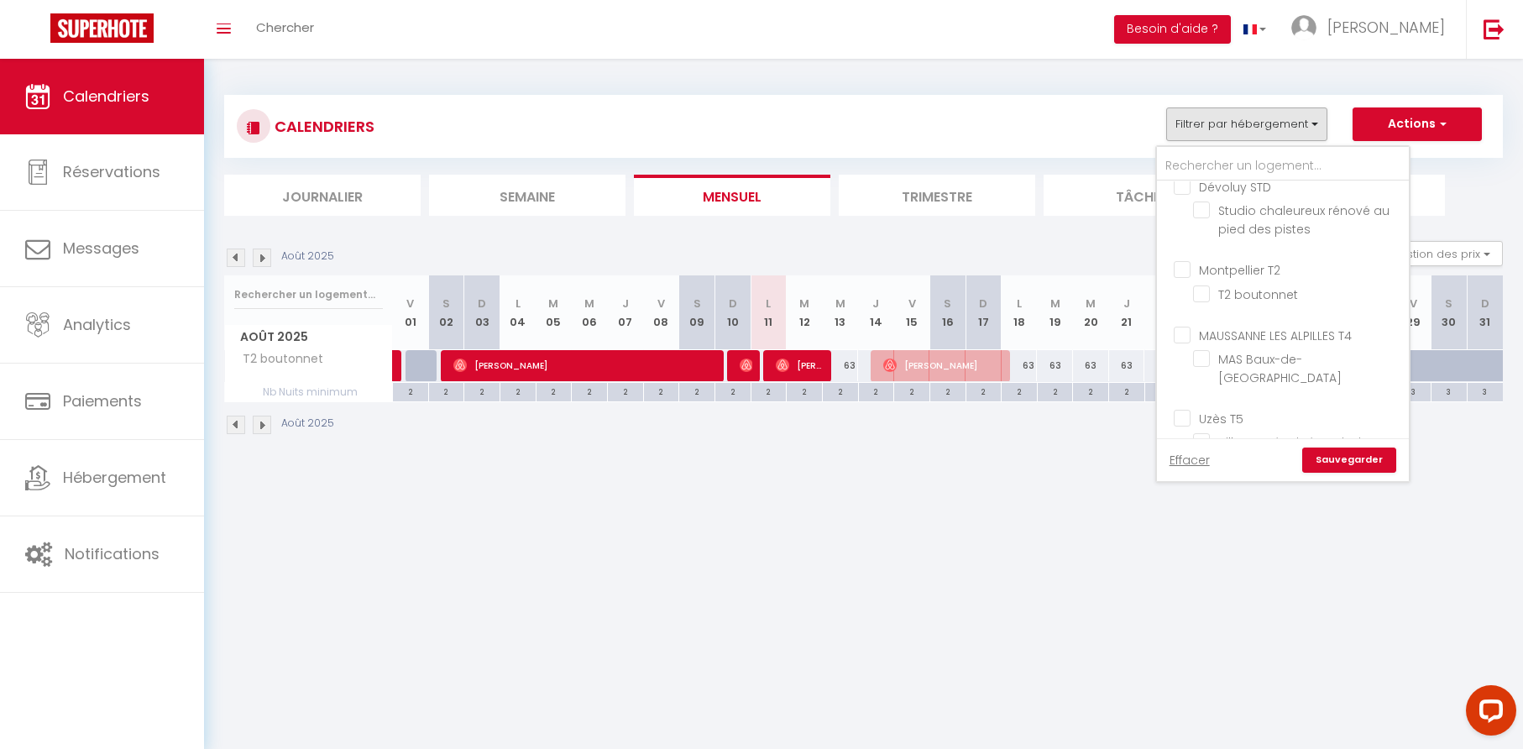
checkbox input "true"
checkbox input "false"
click at [1335, 456] on link "Sauvegarder" at bounding box center [1349, 459] width 94 height 25
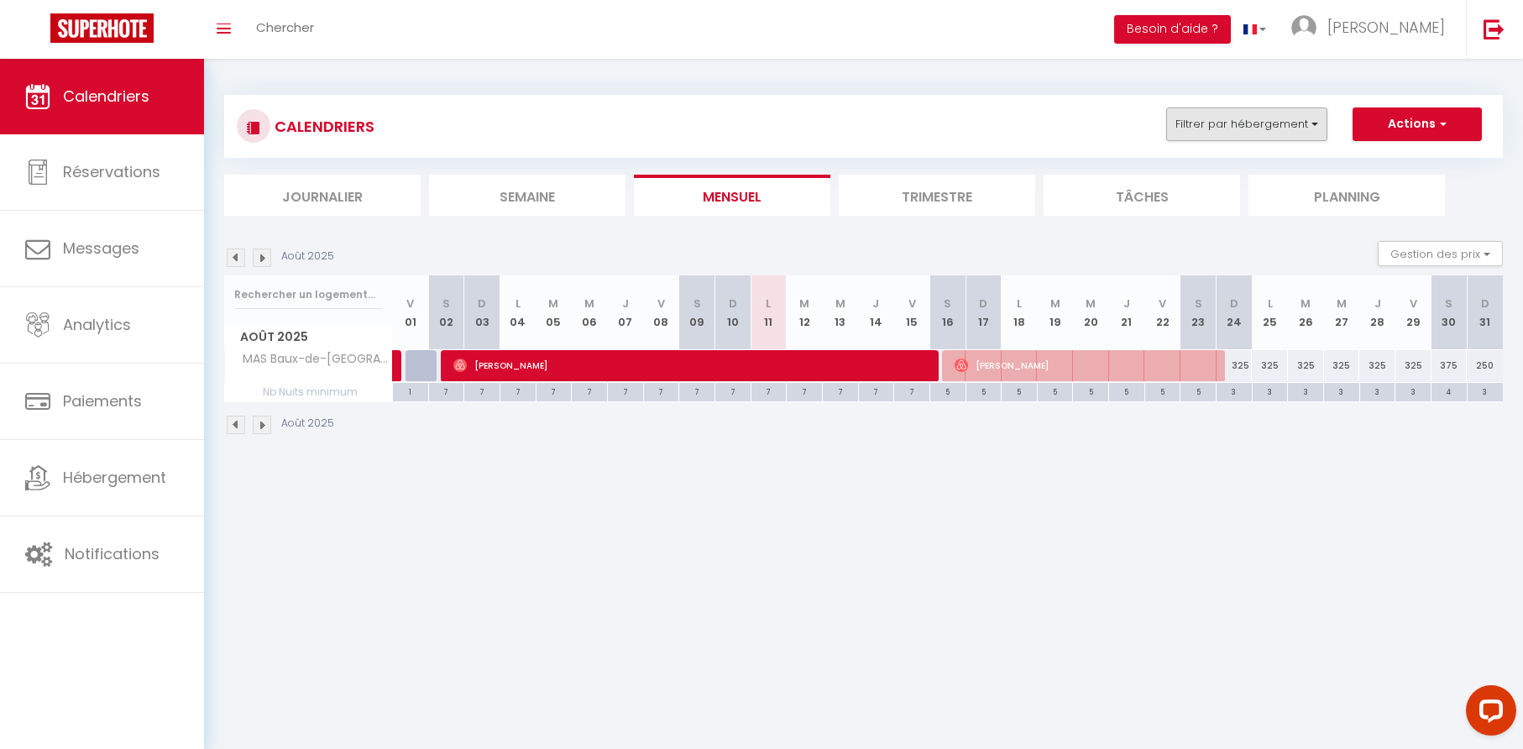
click at [1313, 123] on button "Filtrer par hébergement" at bounding box center [1246, 124] width 161 height 34
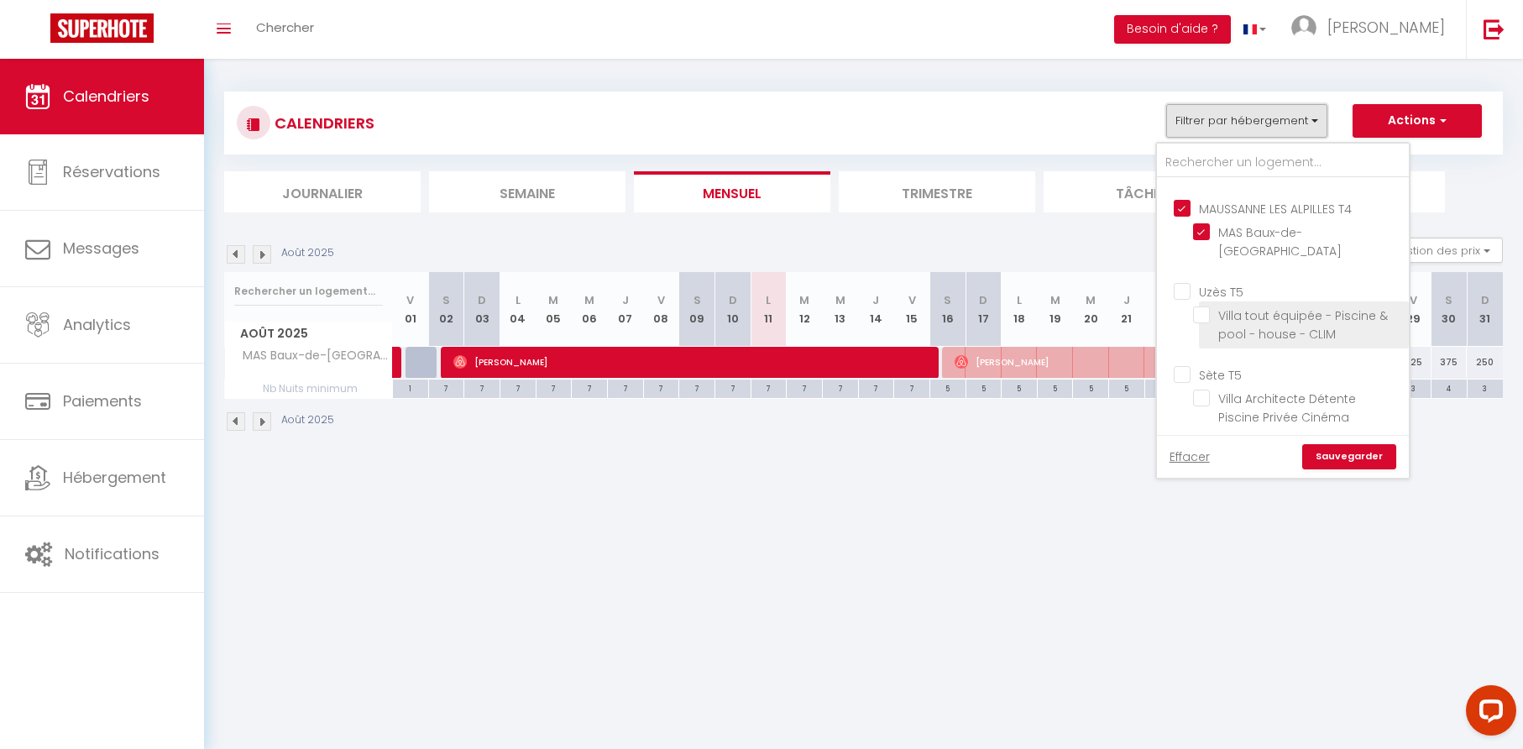
scroll to position [18, 0]
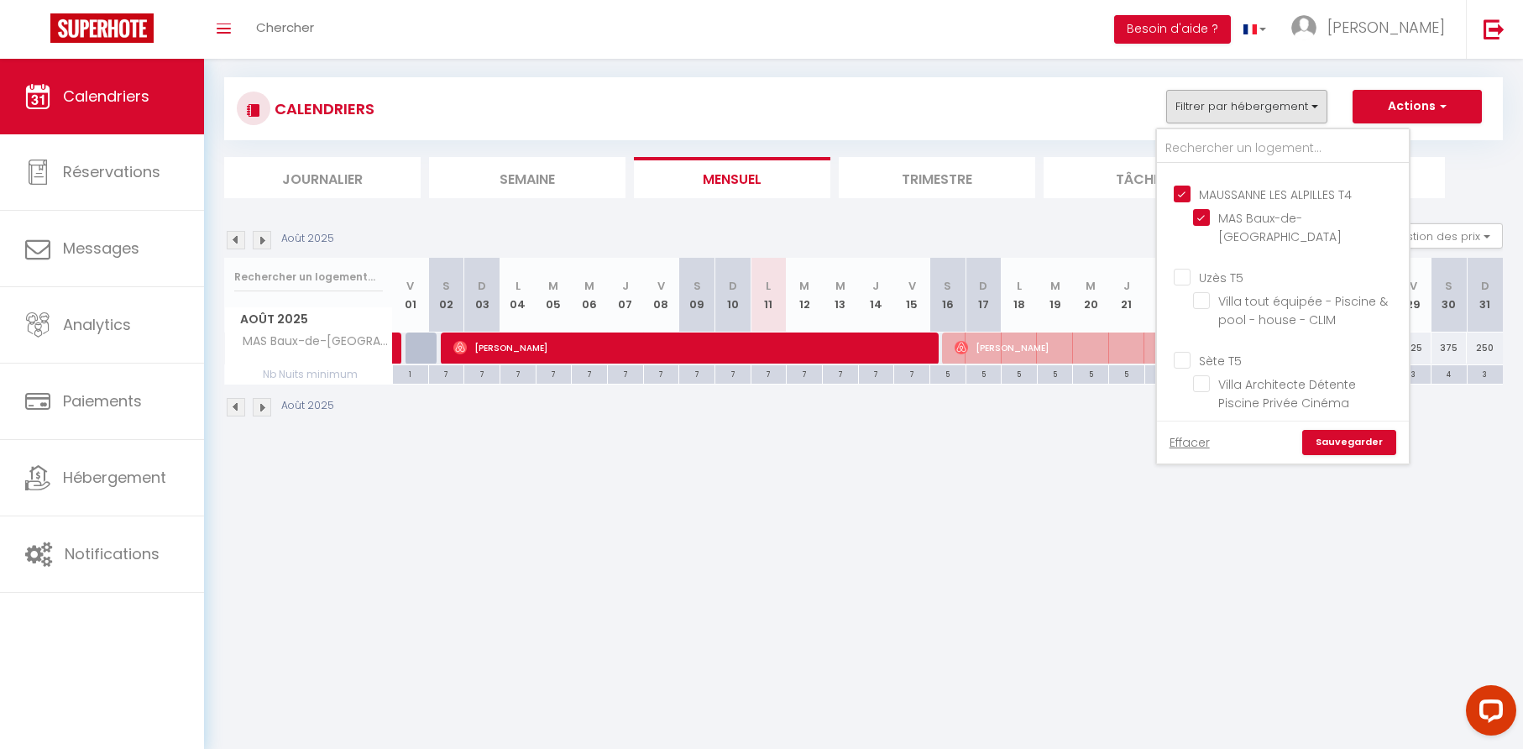
click at [1188, 351] on input "Sète T5" at bounding box center [1300, 359] width 252 height 17
checkbox input "true"
checkbox input "false"
checkbox input "true"
click at [1181, 195] on input "MAUSSANNE LES ALPILLES T4" at bounding box center [1300, 193] width 252 height 17
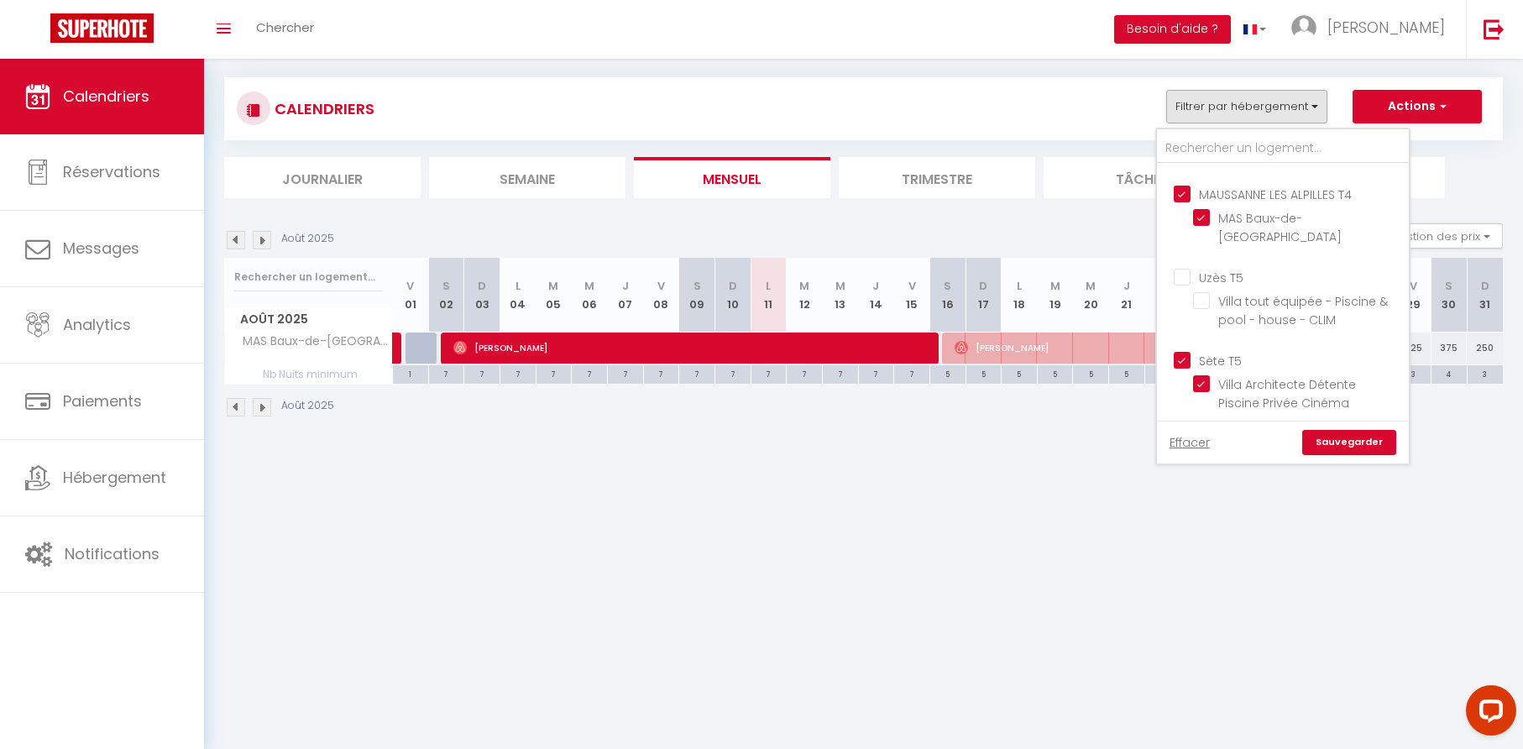
checkbox input "false"
click at [1344, 440] on link "Sauvegarder" at bounding box center [1349, 442] width 94 height 25
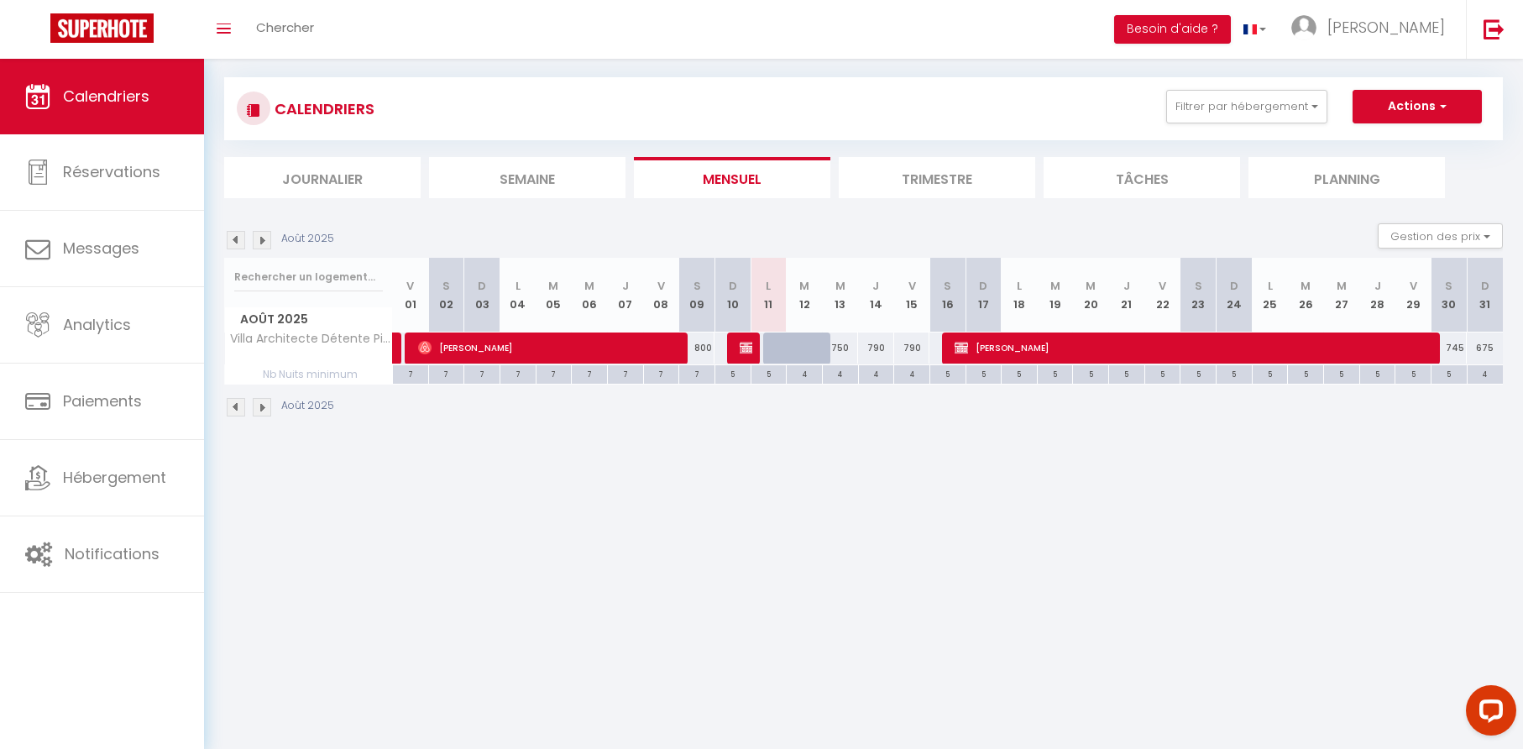
click at [960, 180] on li "Trimestre" at bounding box center [937, 177] width 196 height 41
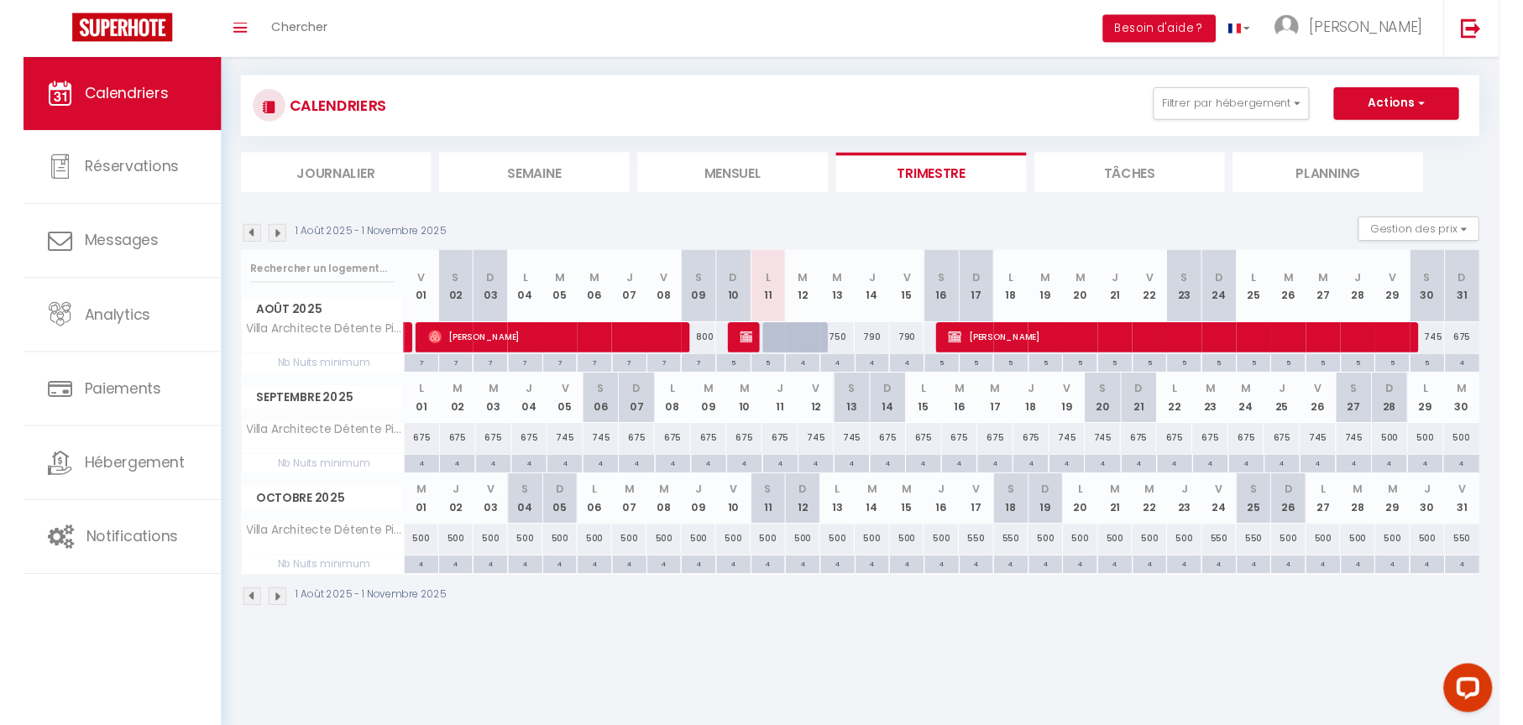
scroll to position [21, 0]
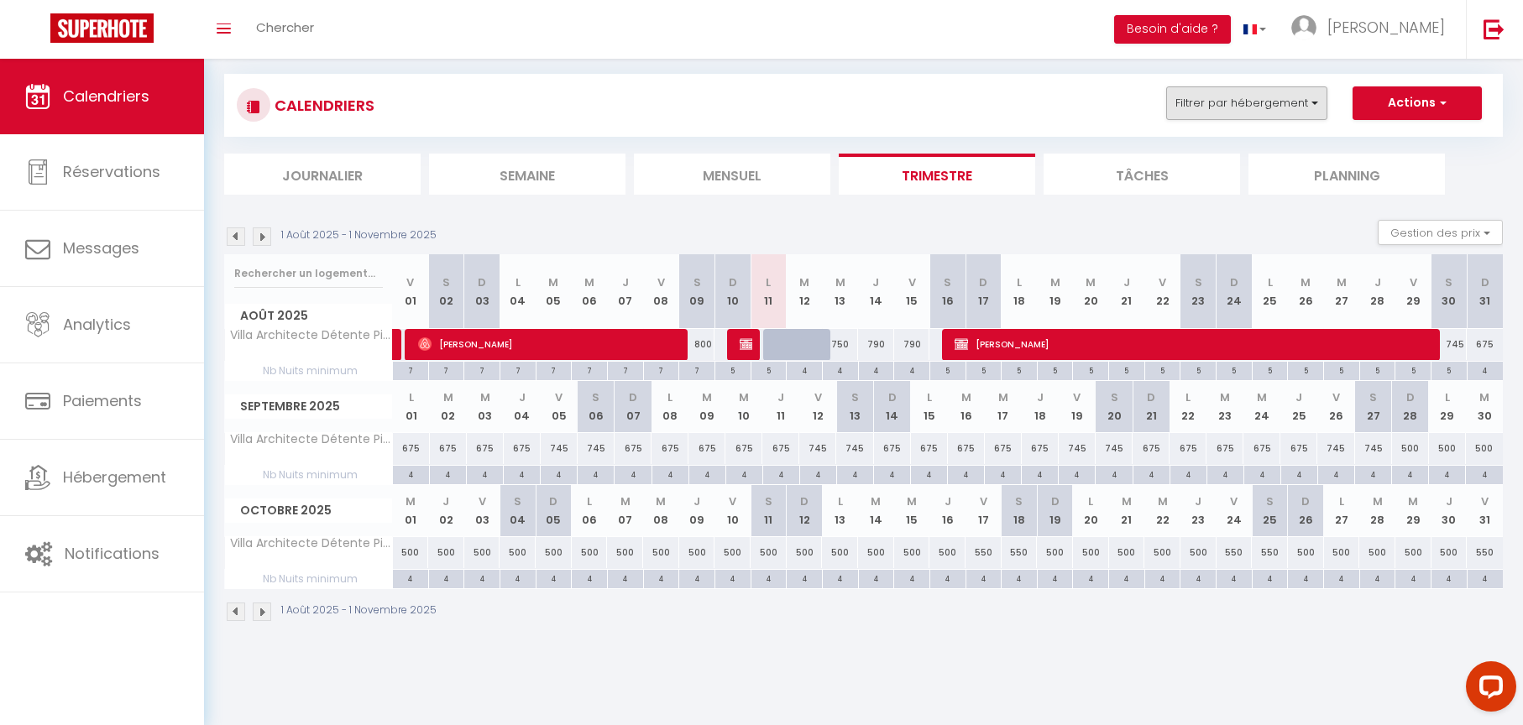
click at [1302, 101] on button "Filtrer par hébergement" at bounding box center [1246, 103] width 161 height 34
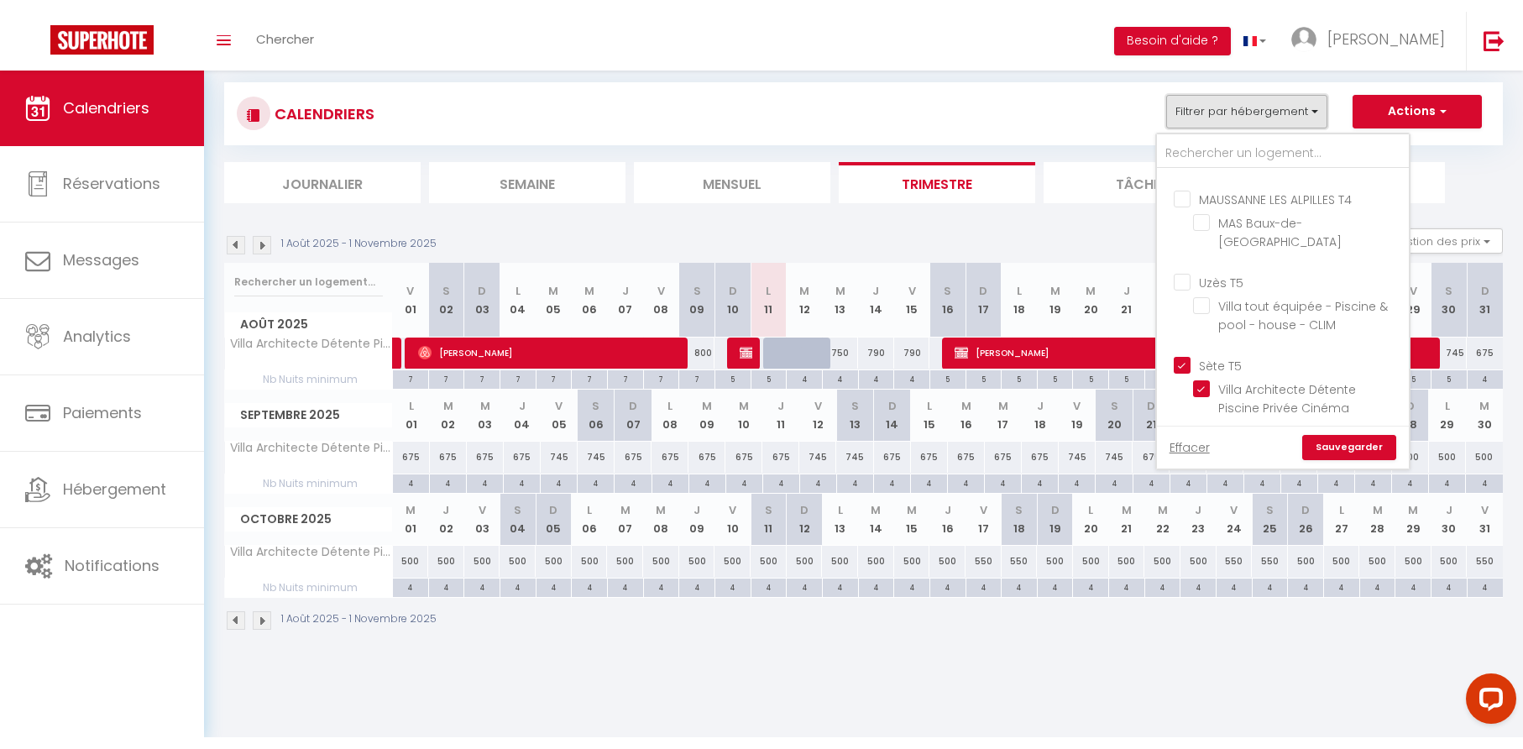
scroll to position [59, 0]
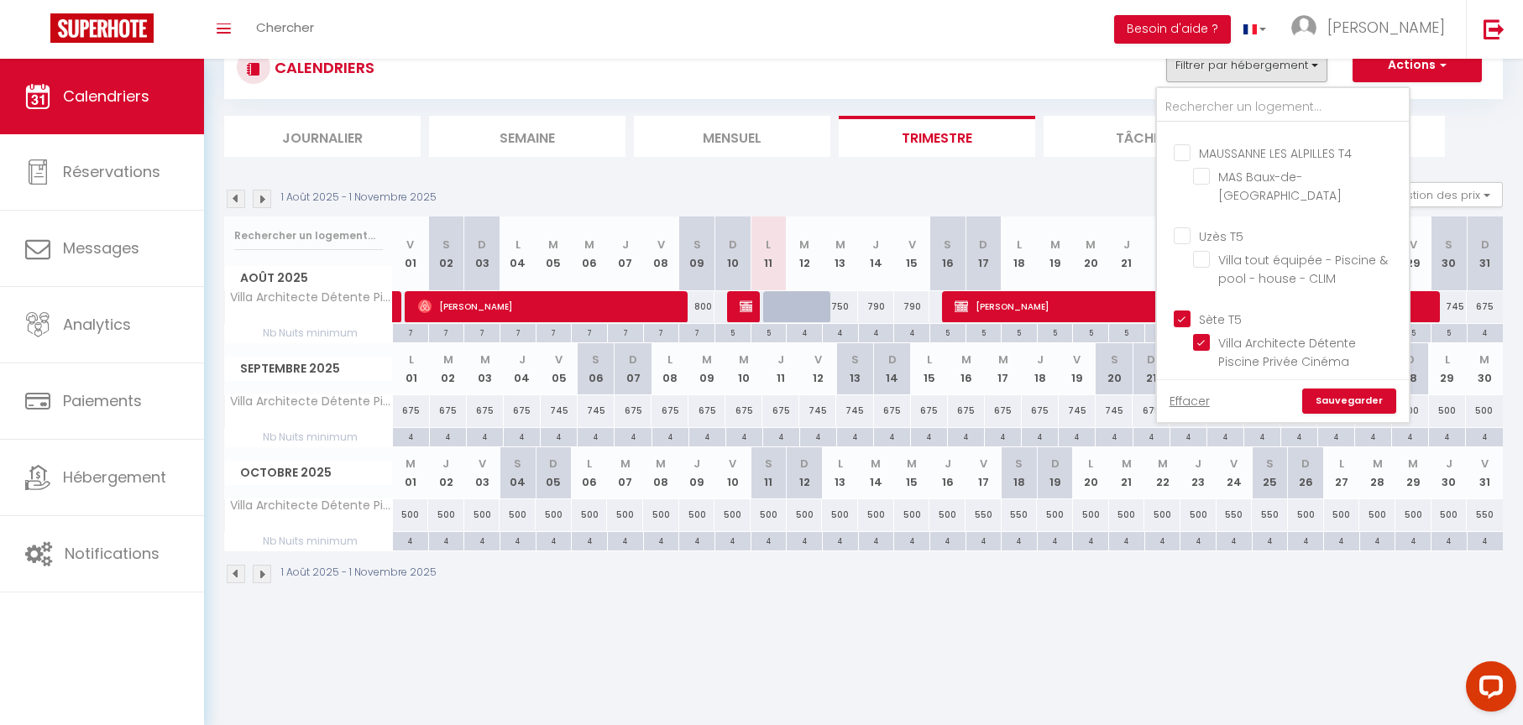
click at [1191, 310] on input "Sète T5" at bounding box center [1300, 318] width 252 height 17
checkbox input "false"
click at [1185, 227] on input "Uzès T5" at bounding box center [1300, 235] width 252 height 17
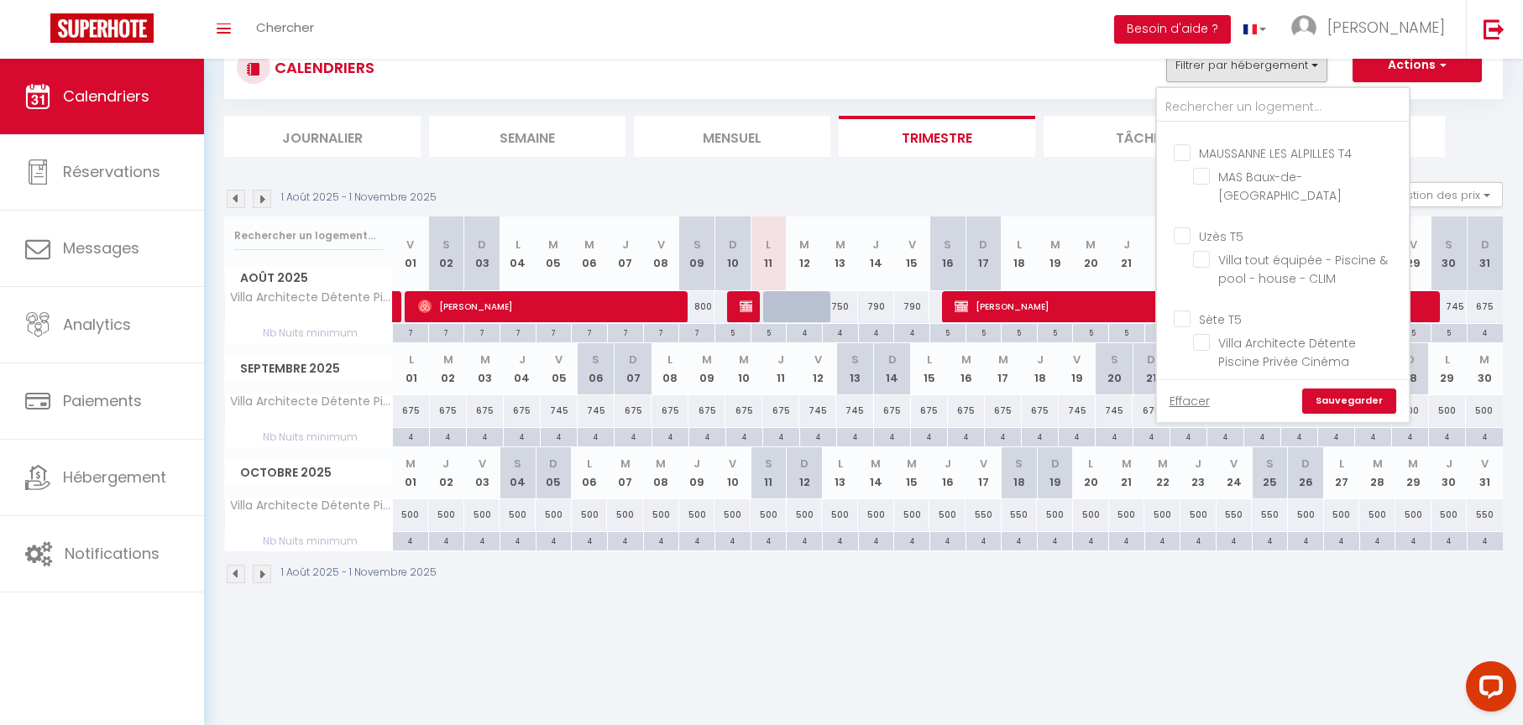
checkbox input "true"
click at [1341, 395] on link "Sauvegarder" at bounding box center [1349, 401] width 94 height 25
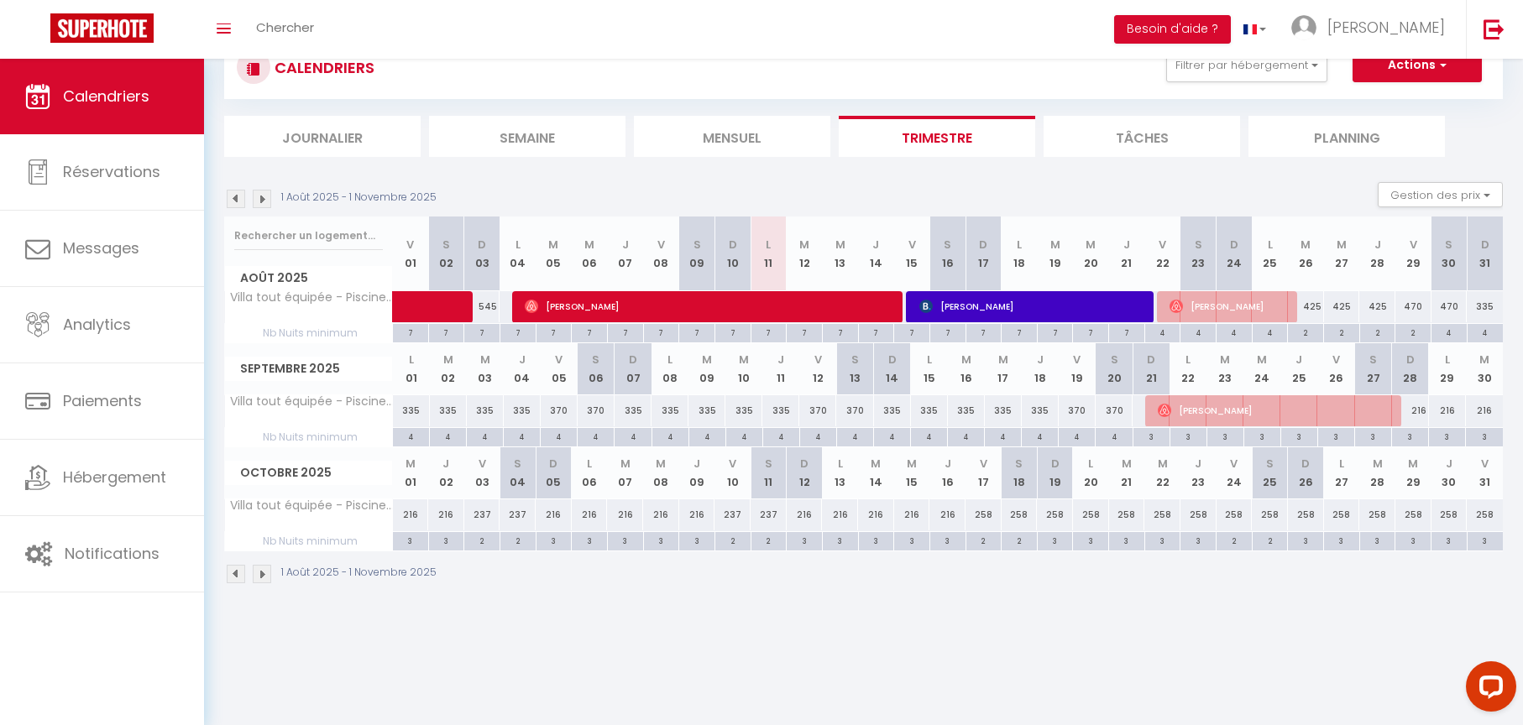
click at [1417, 306] on div "470" at bounding box center [1413, 306] width 36 height 31
type input "470"
type input "Ven 29 Août 2025"
type input "[DATE]"
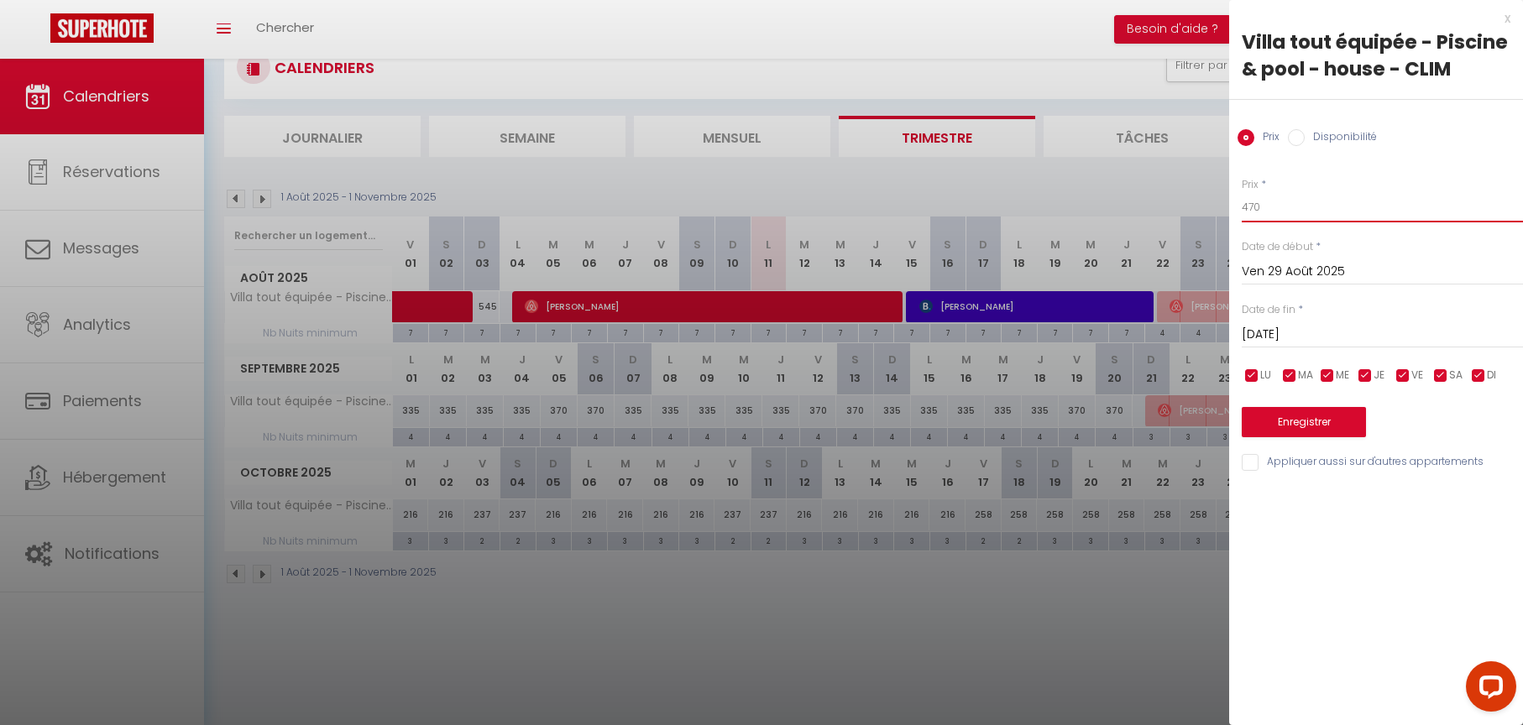
click at [1267, 199] on input "470" at bounding box center [1381, 207] width 281 height 30
type input "425"
click at [1299, 414] on button "Enregistrer" at bounding box center [1303, 422] width 124 height 30
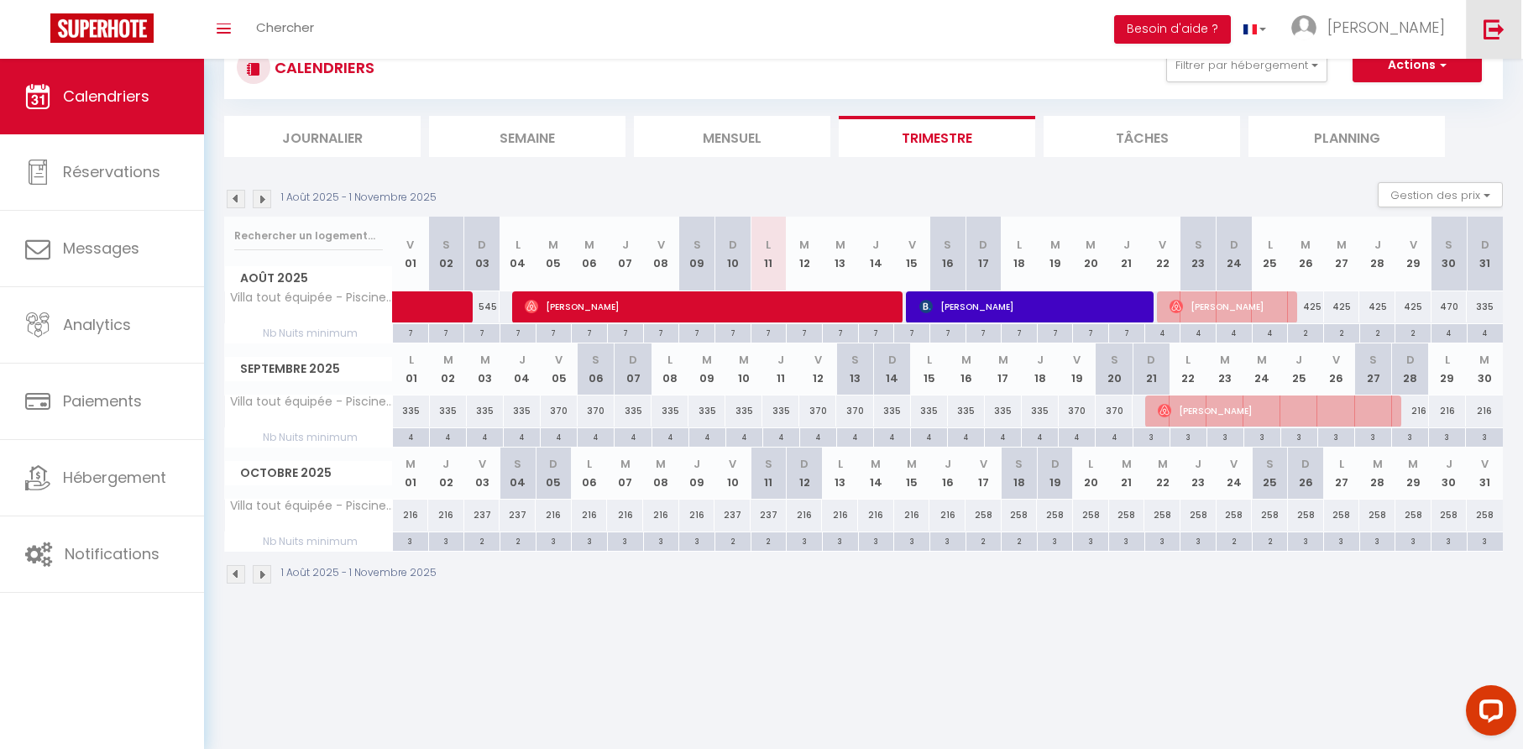
click at [1495, 33] on img at bounding box center [1493, 28] width 21 height 21
